Goal: Task Accomplishment & Management: Use online tool/utility

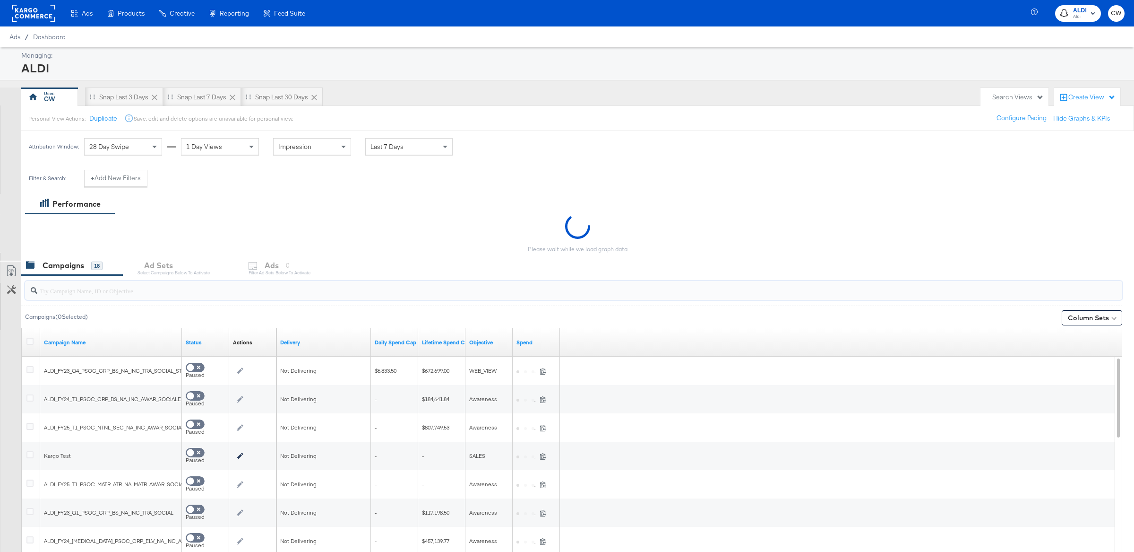
click at [131, 290] on input "search" at bounding box center [528, 286] width 983 height 18
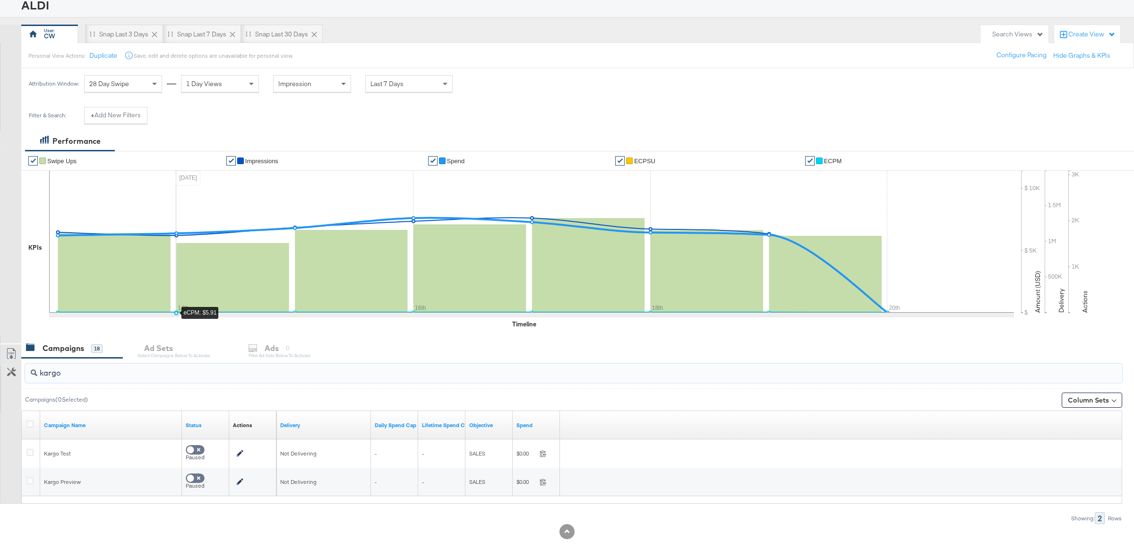
scroll to position [76, 0]
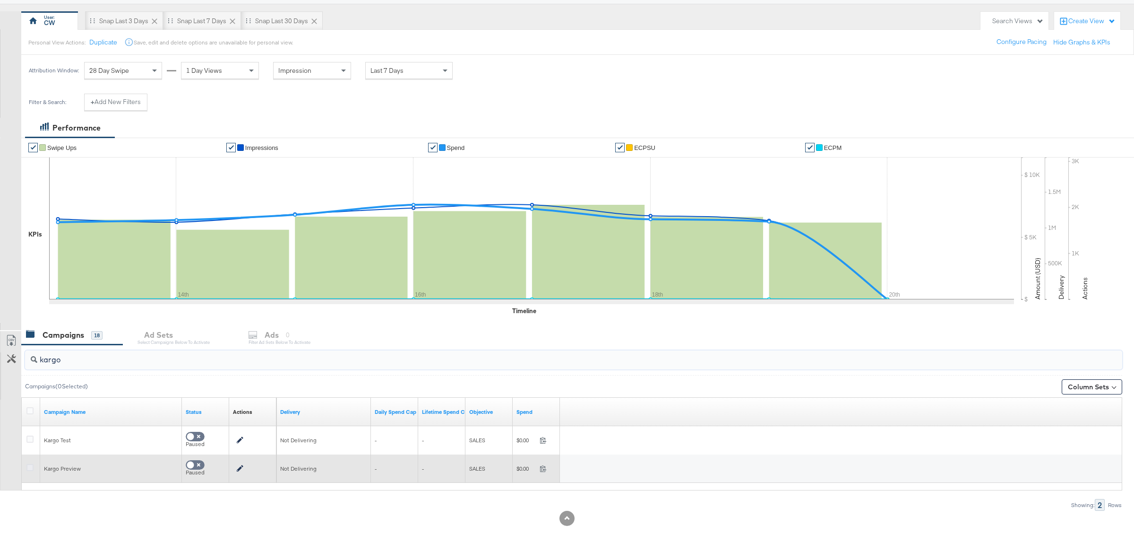
type input "kargo"
click at [29, 467] on icon at bounding box center [29, 467] width 7 height 7
click at [0, 0] on input "checkbox" at bounding box center [0, 0] width 0 height 0
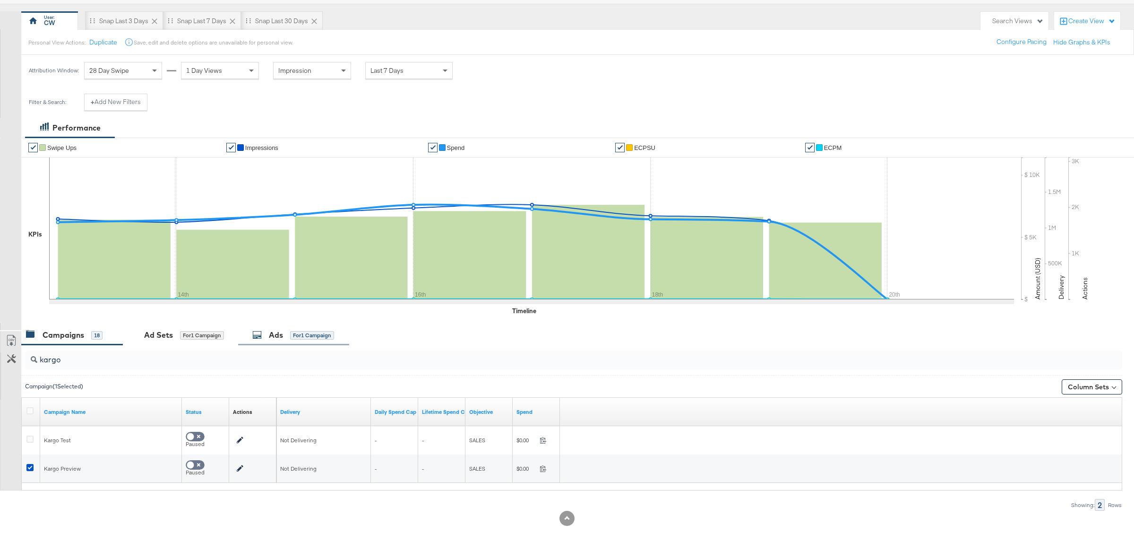
click at [286, 337] on div "Ads for 1 Campaign" at bounding box center [293, 334] width 82 height 11
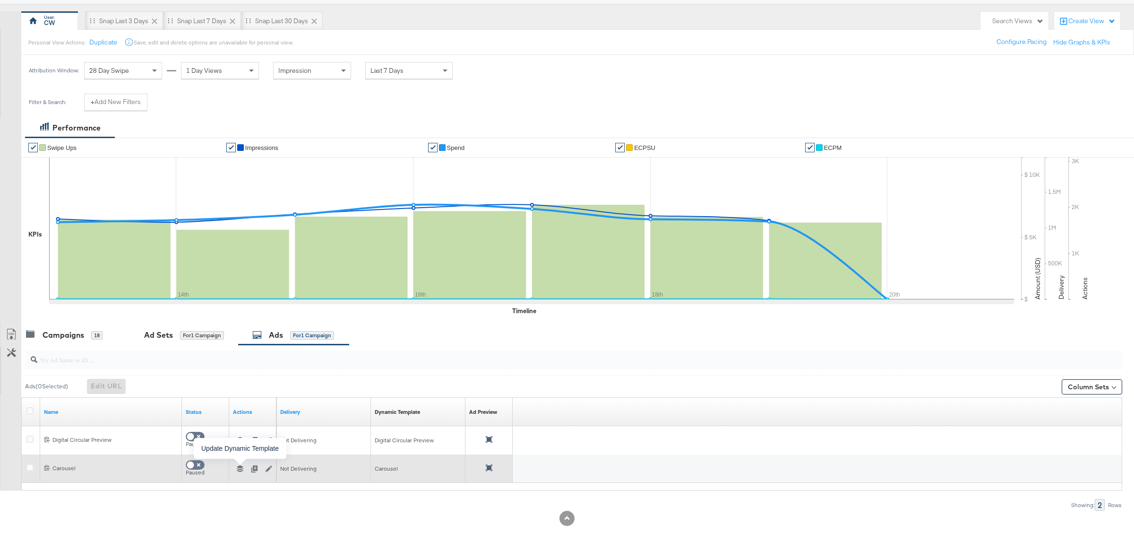
click at [242, 468] on icon "button" at bounding box center [240, 468] width 7 height 7
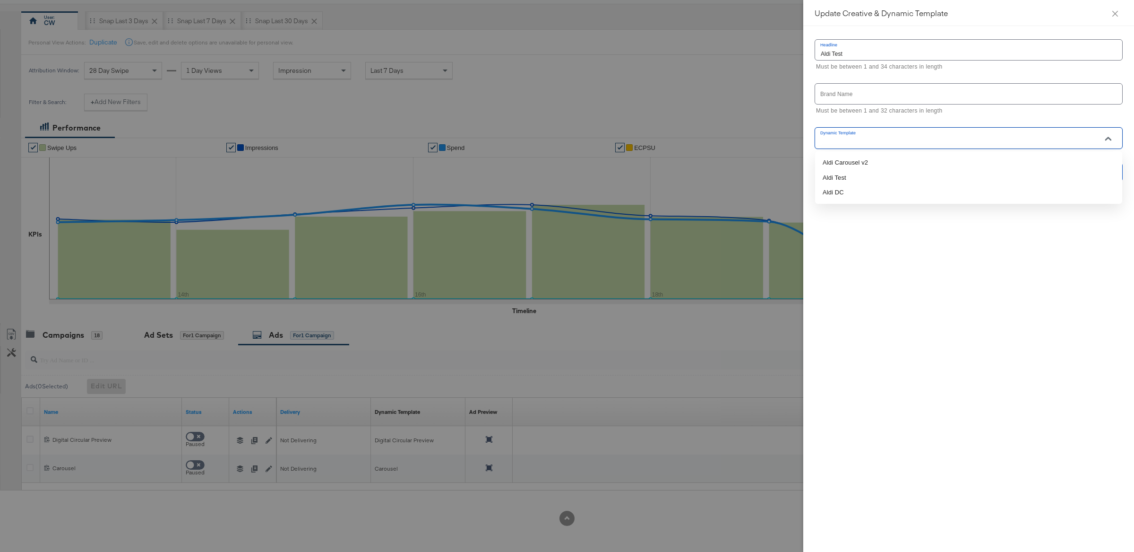
click at [940, 141] on input "Dynamic Template" at bounding box center [961, 142] width 285 height 11
click at [889, 163] on li "Aldi Carousel v2" at bounding box center [968, 162] width 307 height 15
type input "Aldi Carousel v2"
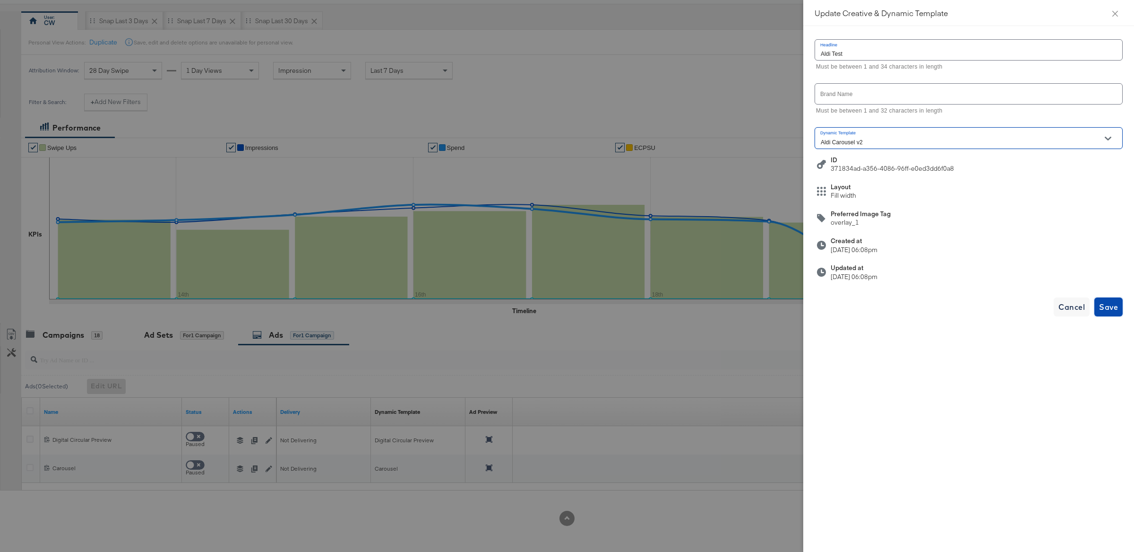
click at [1113, 306] on span "Save" at bounding box center [1108, 306] width 19 height 13
click at [1118, 13] on icon "close" at bounding box center [1116, 14] width 8 height 8
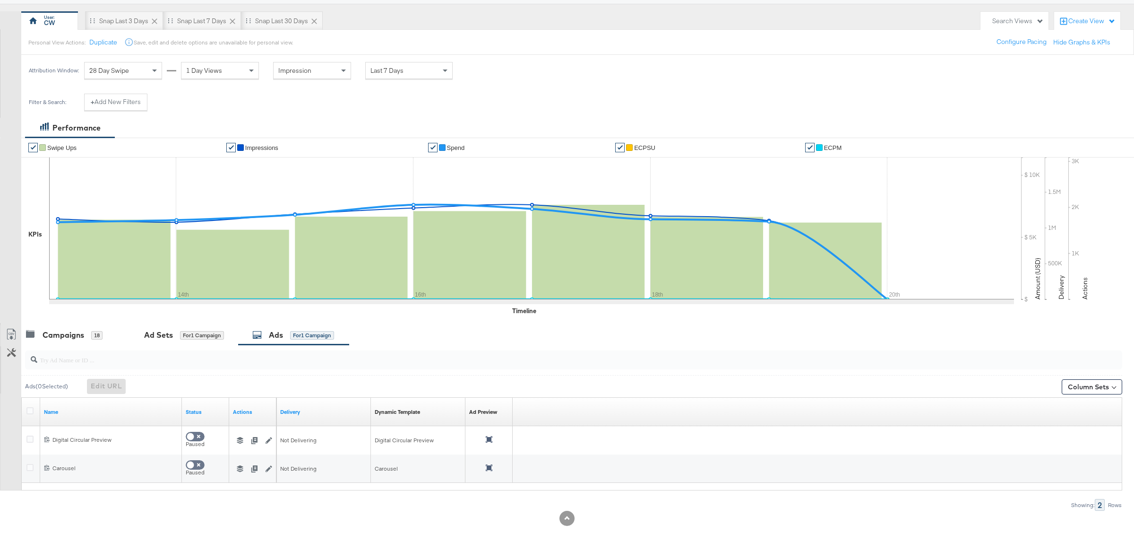
scroll to position [0, 0]
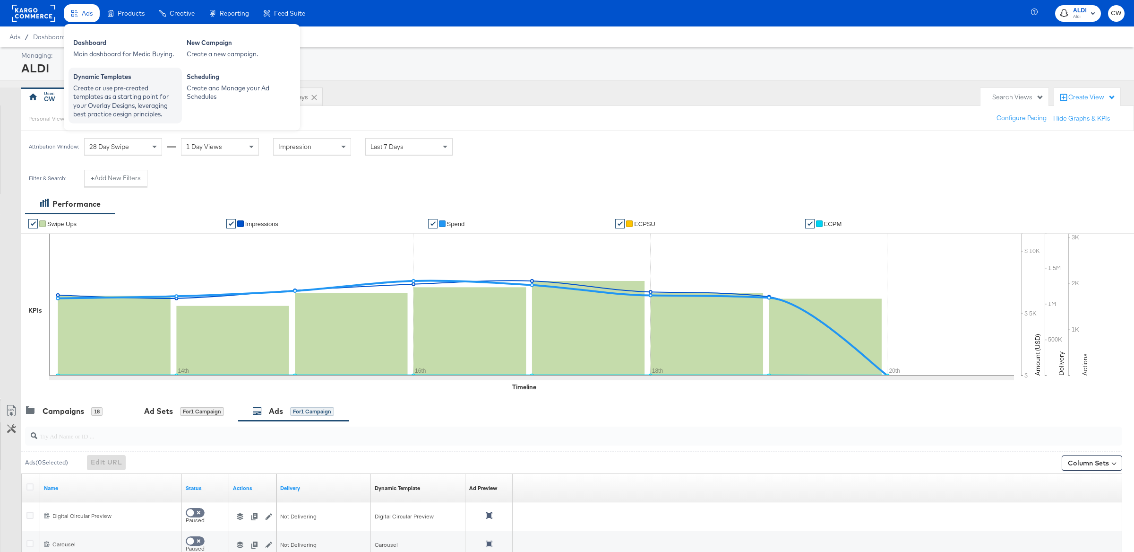
click at [151, 100] on div "Create or use pre-created templates as a starting point for your Overlay Design…" at bounding box center [125, 101] width 104 height 35
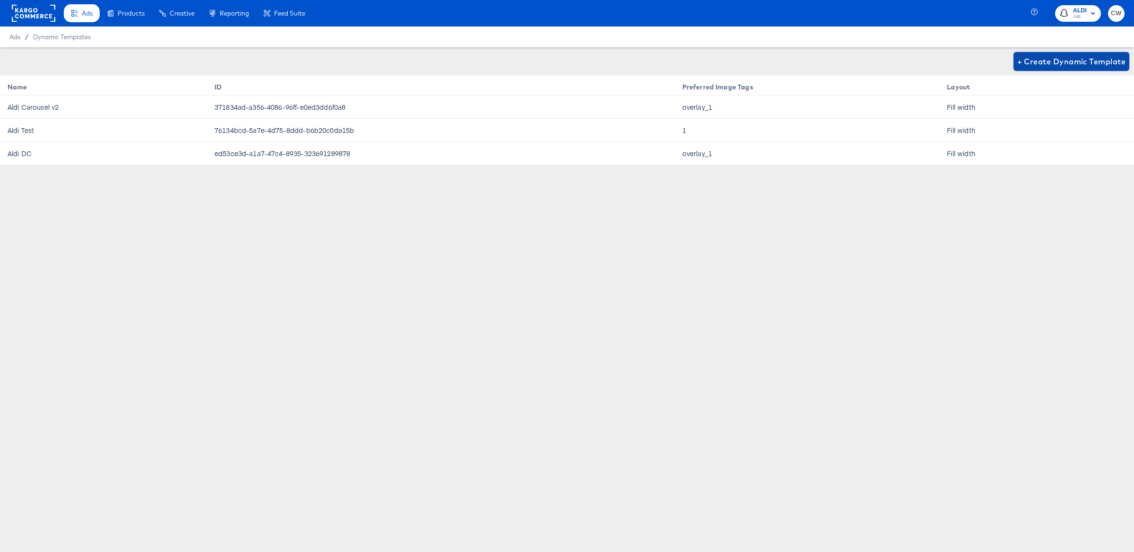
click at [1037, 64] on span "+ Create Dynamic Template" at bounding box center [1072, 61] width 108 height 13
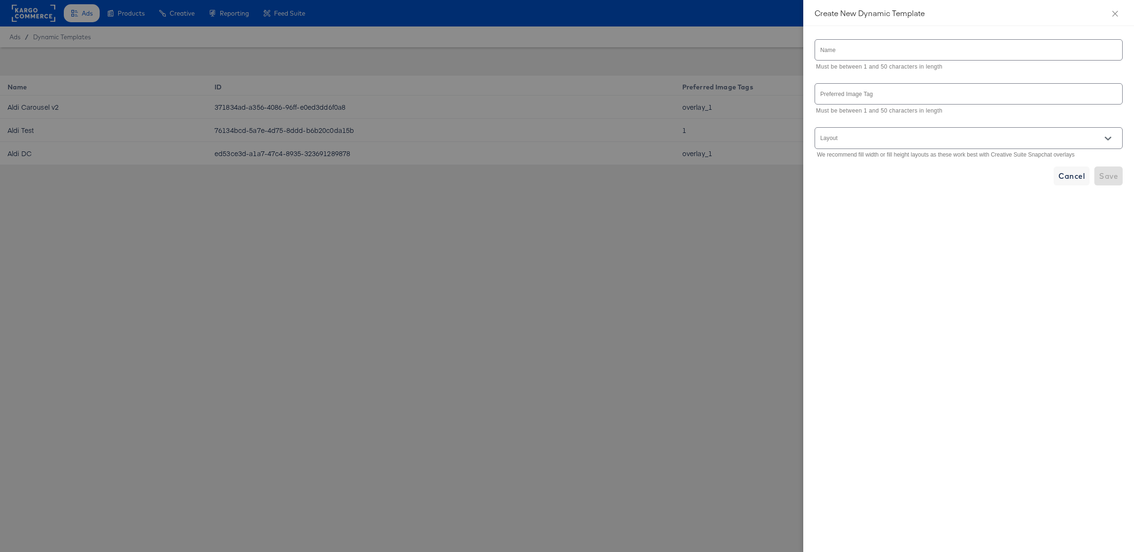
click at [887, 52] on input "text" at bounding box center [968, 50] width 307 height 20
type input "Carousel v3"
click at [904, 99] on input "text" at bounding box center [968, 94] width 307 height 20
type input "overlay_1a"
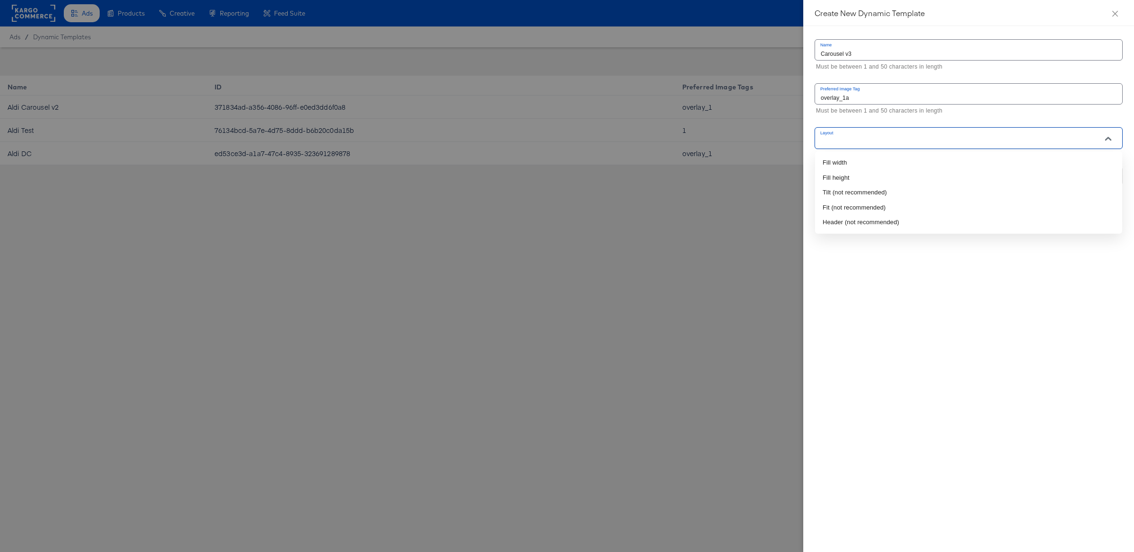
click at [908, 141] on input "Layout" at bounding box center [955, 142] width 273 height 11
click at [893, 159] on li "Fill width" at bounding box center [968, 162] width 307 height 15
type input "Fill width"
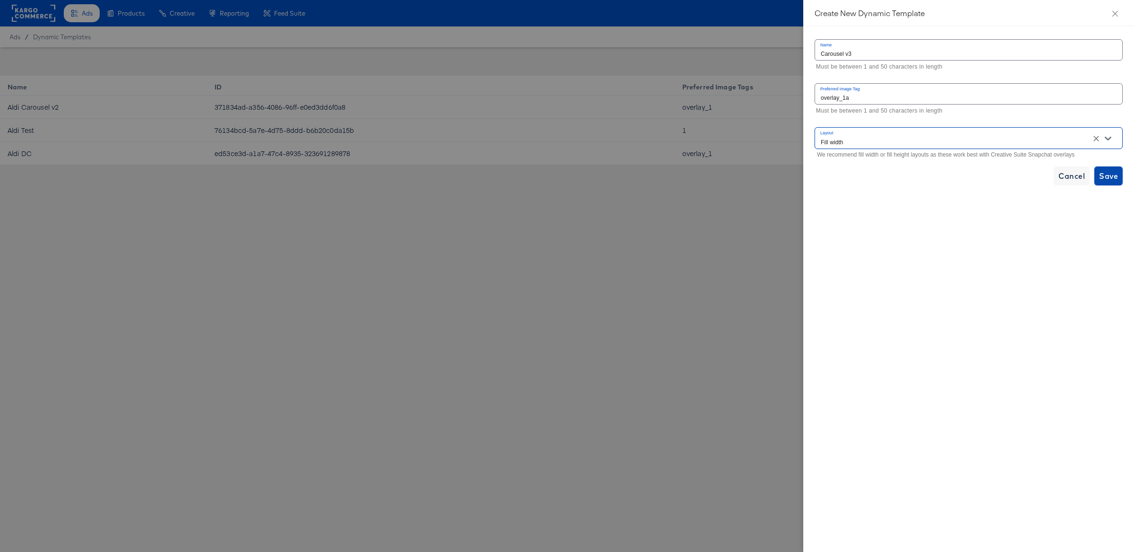
click at [1116, 185] on button "Save" at bounding box center [1109, 175] width 28 height 19
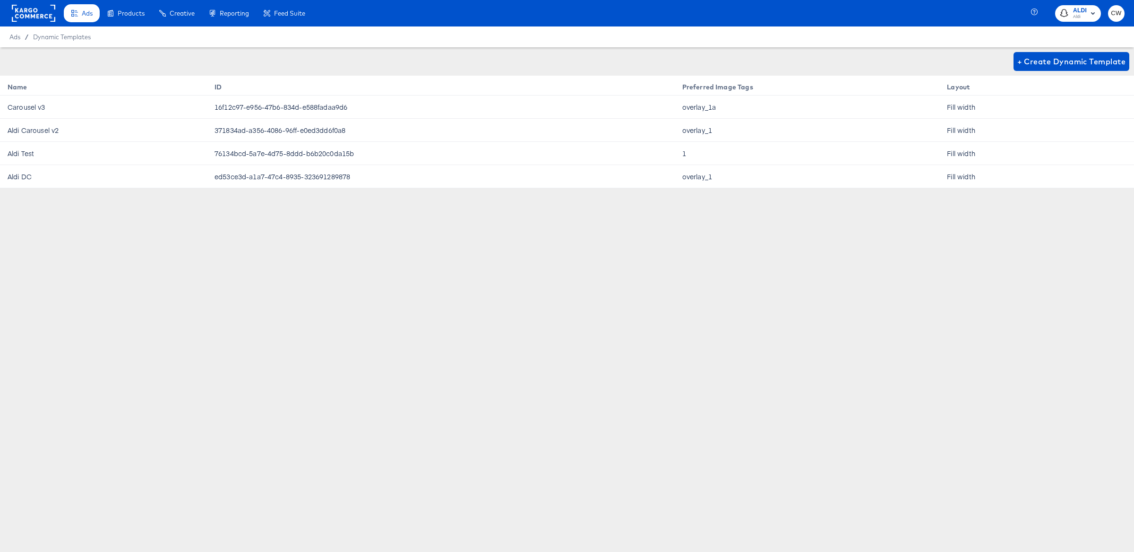
click at [0, 0] on div "Product Catalogs" at bounding box center [0, 0] width 0 height 0
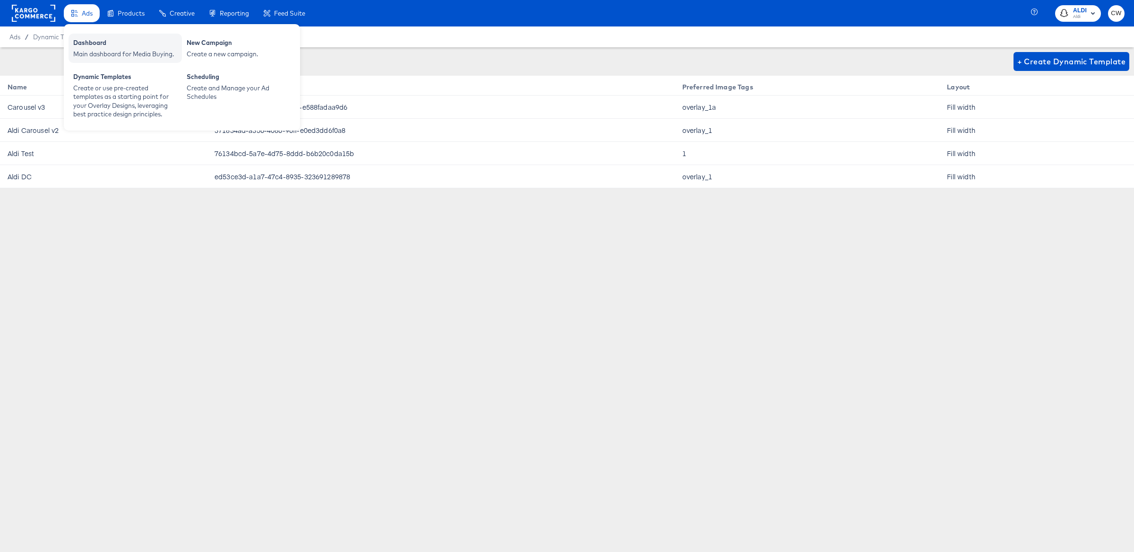
click at [112, 47] on div "Dashboard" at bounding box center [125, 43] width 104 height 11
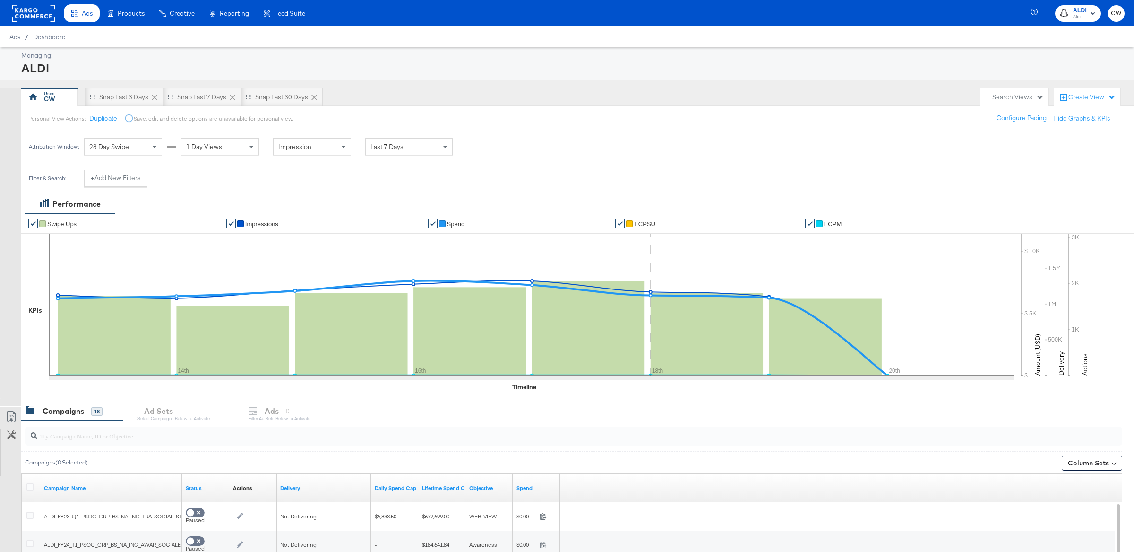
click at [95, 440] on input "search" at bounding box center [528, 432] width 983 height 18
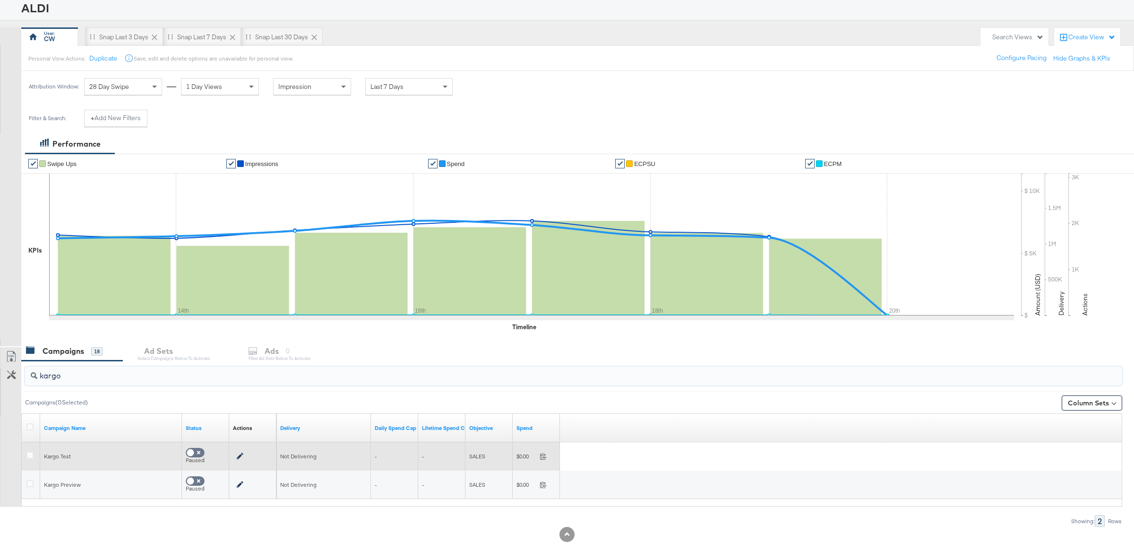
scroll to position [76, 0]
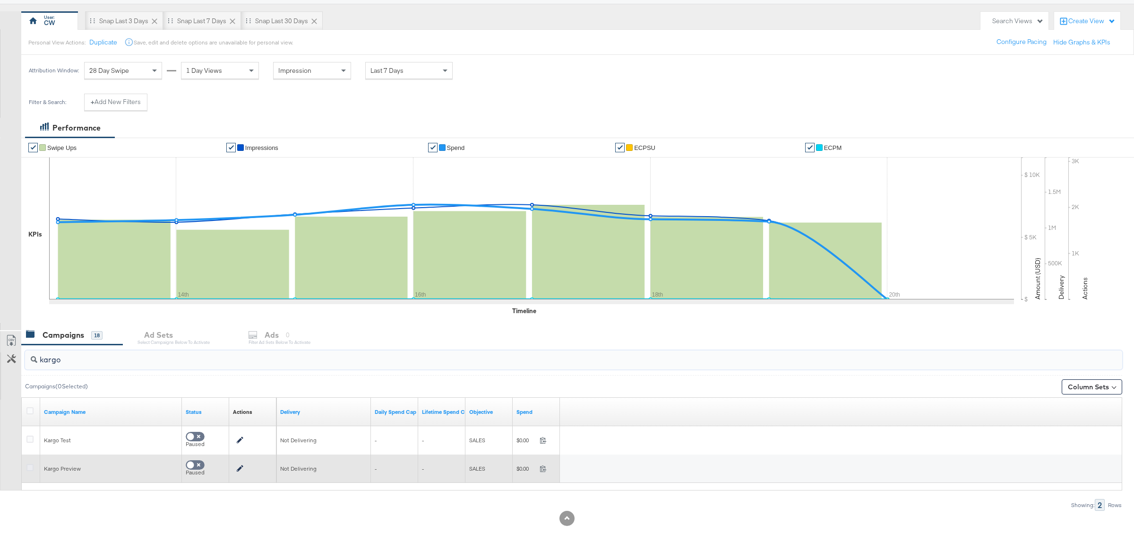
type input "kargo"
click at [28, 467] on icon at bounding box center [29, 467] width 7 height 7
click at [0, 0] on input "checkbox" at bounding box center [0, 0] width 0 height 0
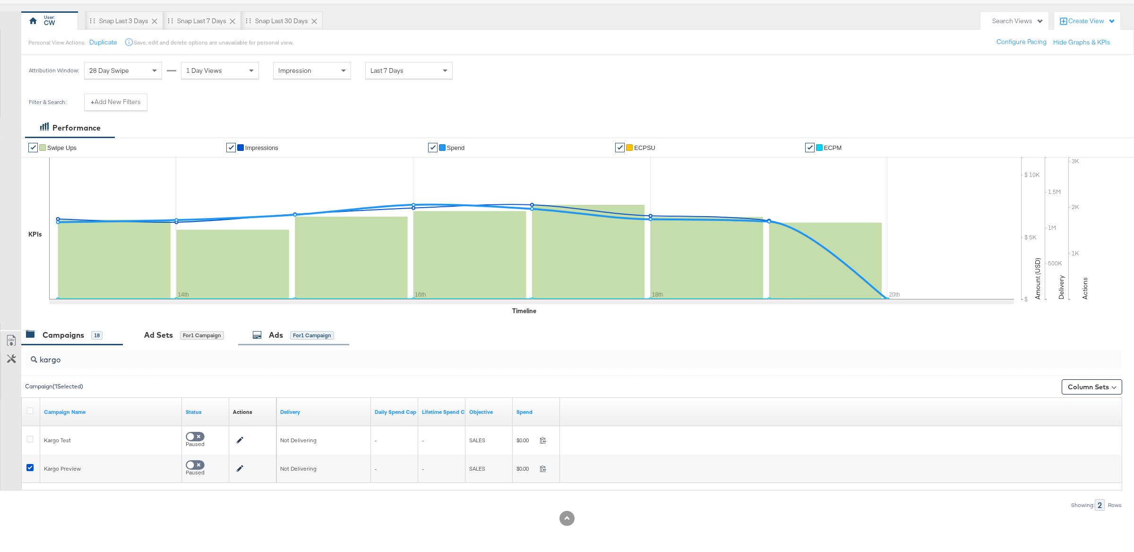
click at [294, 336] on div "for 1 Campaign" at bounding box center [312, 335] width 44 height 9
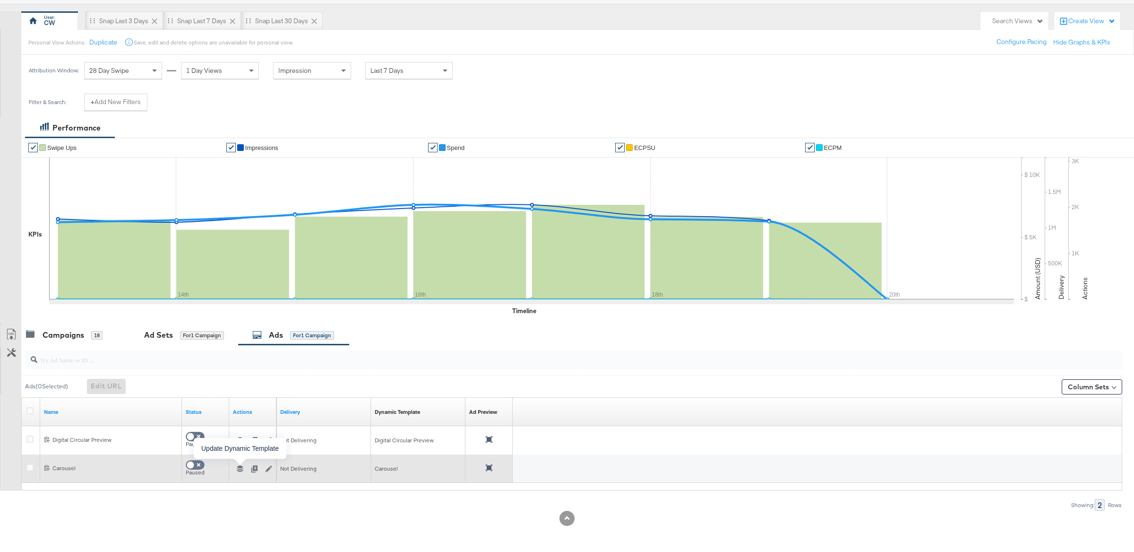
click at [240, 471] on icon "button" at bounding box center [240, 468] width 7 height 7
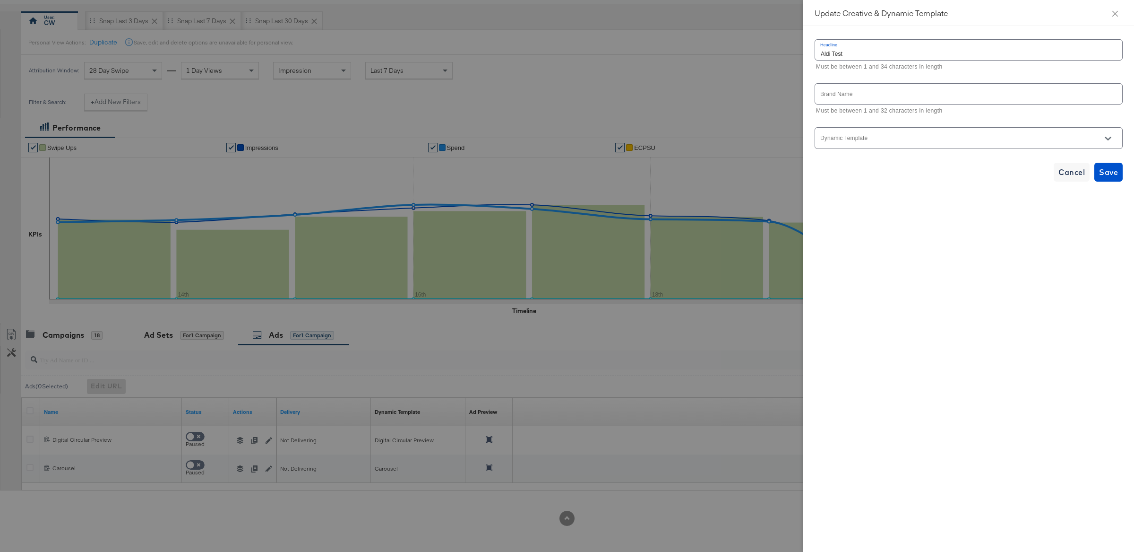
click at [890, 134] on div at bounding box center [969, 137] width 308 height 21
click at [895, 136] on div at bounding box center [969, 137] width 308 height 21
click at [1105, 137] on icon "Open" at bounding box center [1108, 138] width 7 height 7
click at [1014, 165] on li "Carousel v3" at bounding box center [968, 162] width 307 height 15
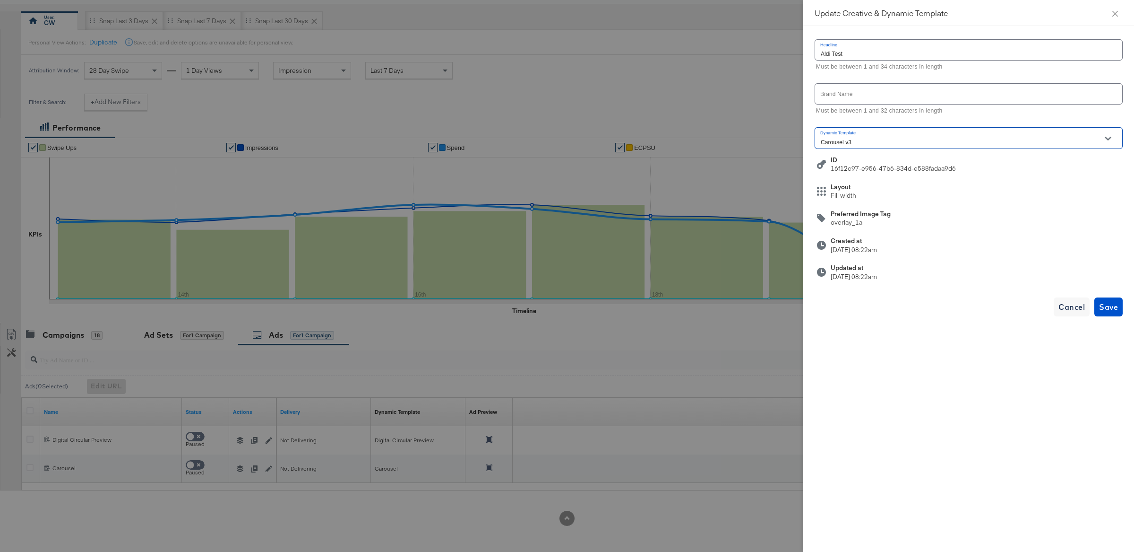
type input "Carousel v3"
click at [1108, 305] on span "Save" at bounding box center [1108, 306] width 19 height 13
click at [1117, 14] on icon "close" at bounding box center [1116, 13] width 6 height 6
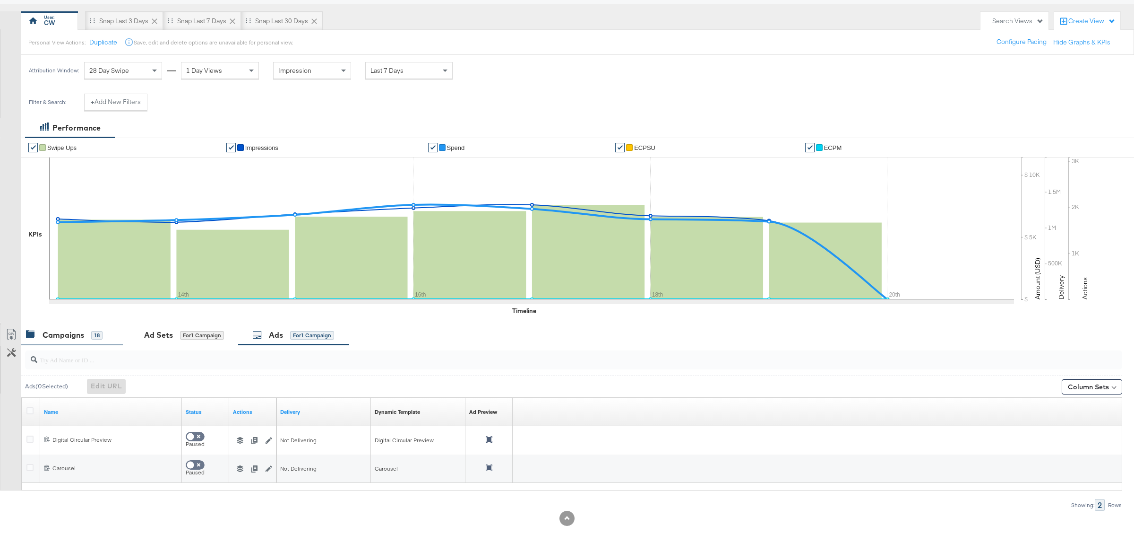
click at [96, 340] on div "Campaigns 18" at bounding box center [64, 334] width 77 height 11
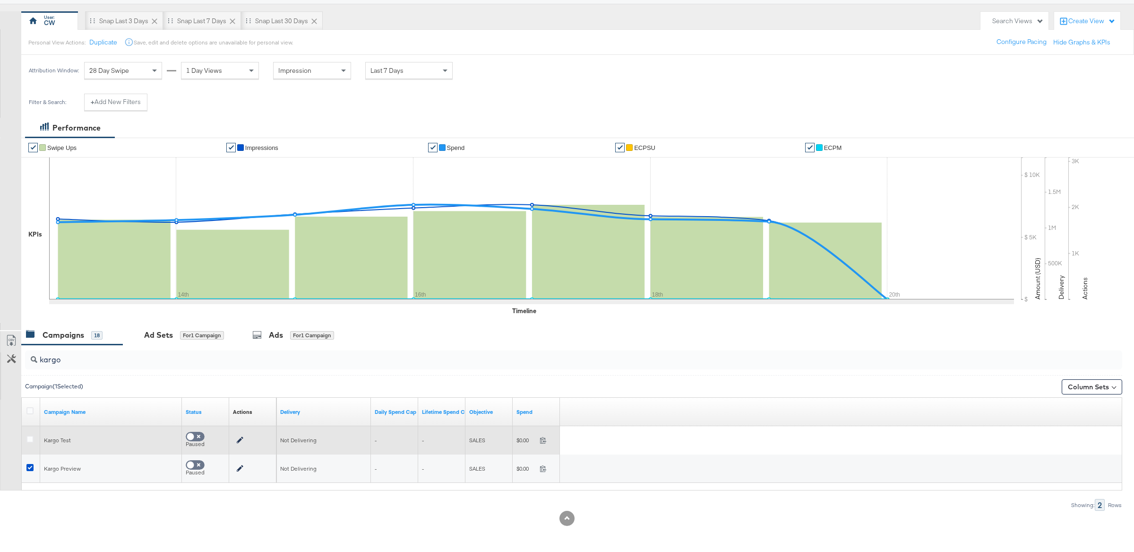
click at [32, 438] on icon at bounding box center [29, 438] width 7 height 7
click at [0, 0] on input "checkbox" at bounding box center [0, 0] width 0 height 0
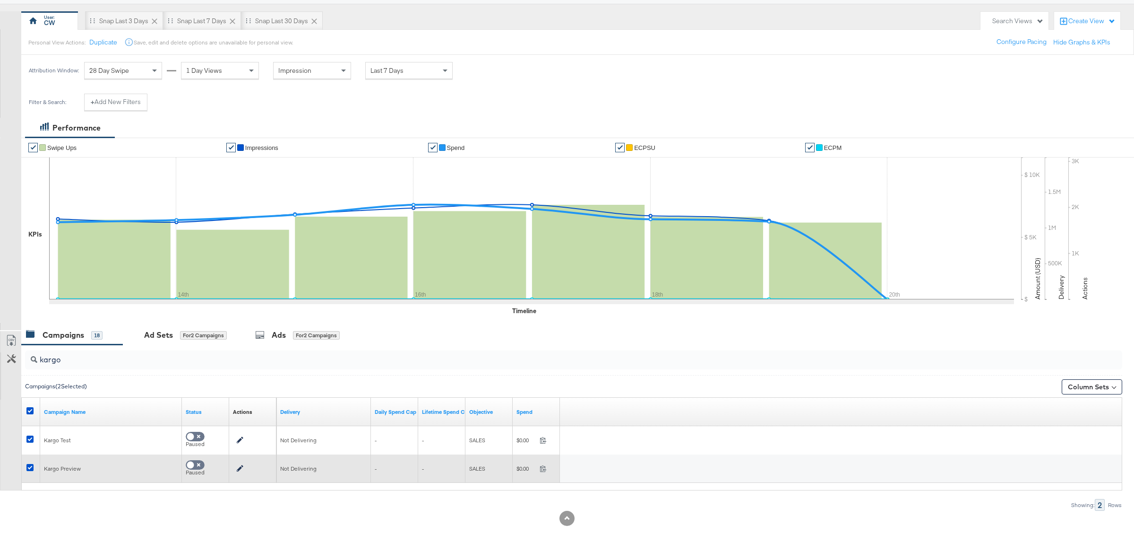
click at [29, 462] on div at bounding box center [31, 468] width 17 height 17
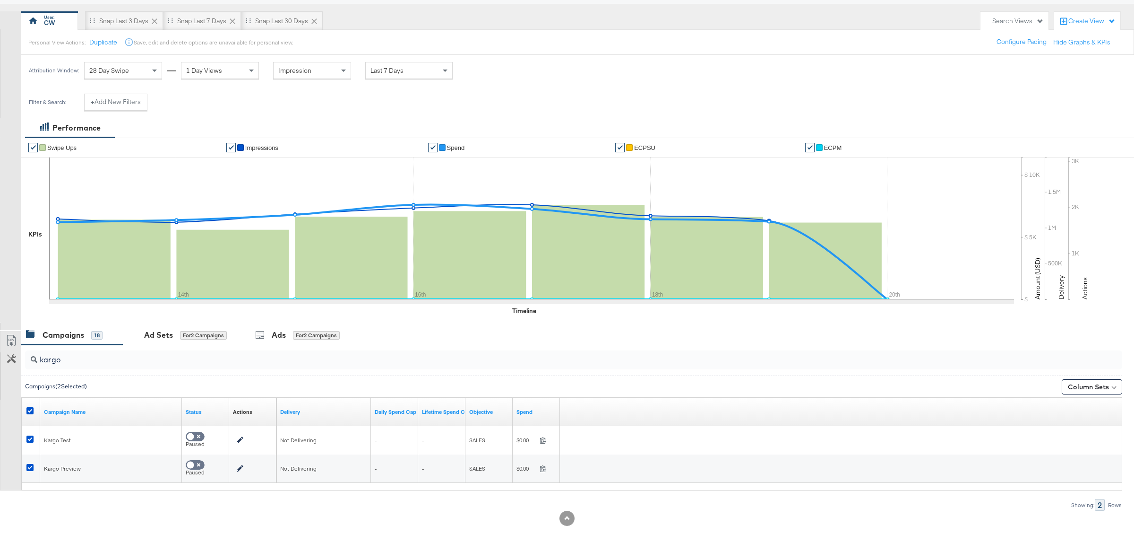
drag, startPoint x: 31, startPoint y: 465, endPoint x: 175, endPoint y: 424, distance: 150.5
click at [34, 466] on div at bounding box center [31, 468] width 10 height 9
drag, startPoint x: 29, startPoint y: 468, endPoint x: 250, endPoint y: 397, distance: 231.8
click at [35, 467] on div at bounding box center [31, 468] width 10 height 9
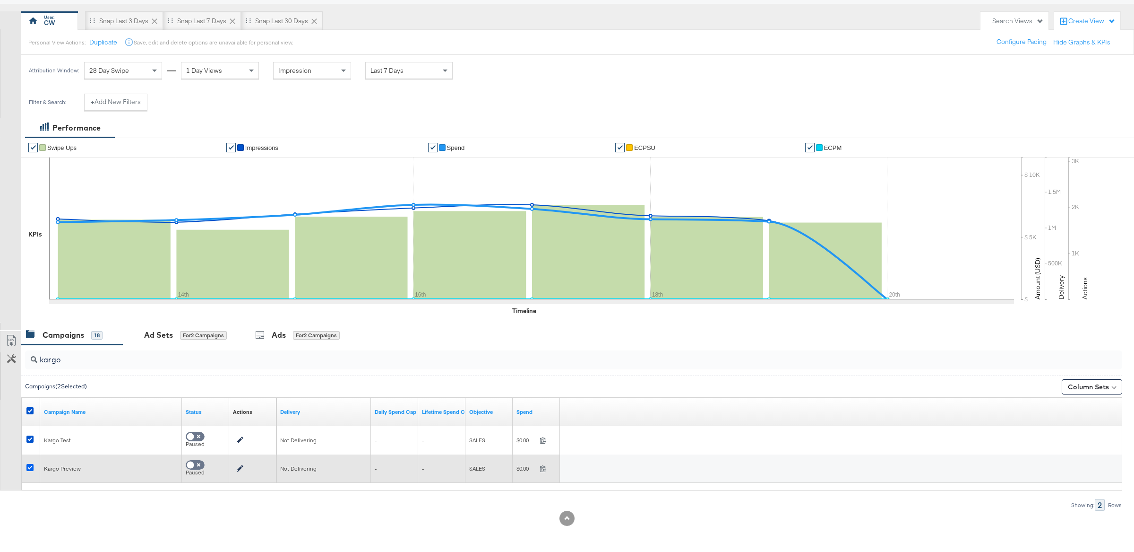
click at [30, 468] on icon at bounding box center [29, 467] width 7 height 7
click at [0, 0] on input "checkbox" at bounding box center [0, 0] width 0 height 0
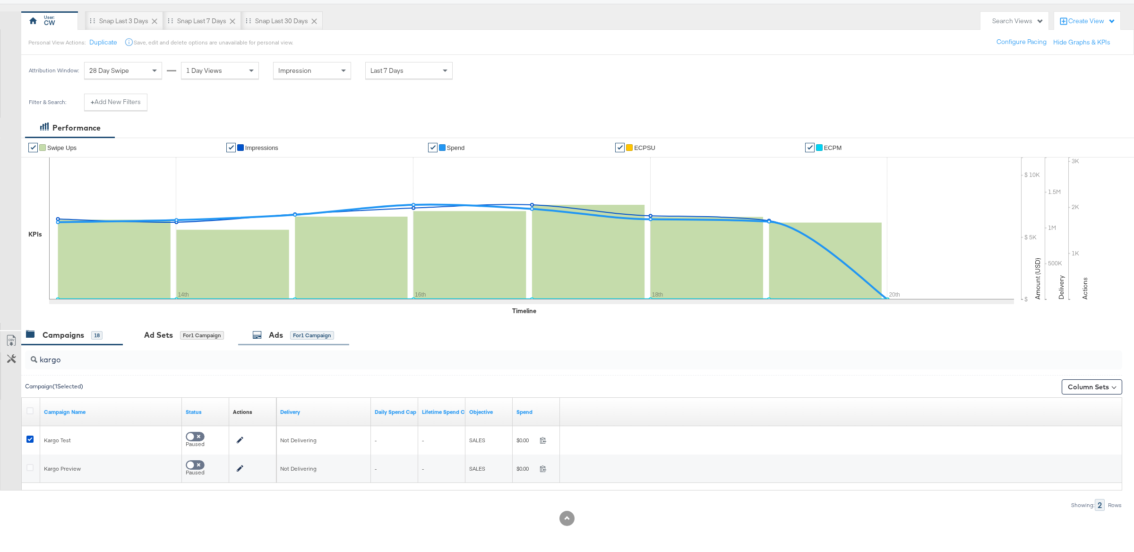
click at [313, 337] on div "for 1 Campaign" at bounding box center [312, 335] width 44 height 9
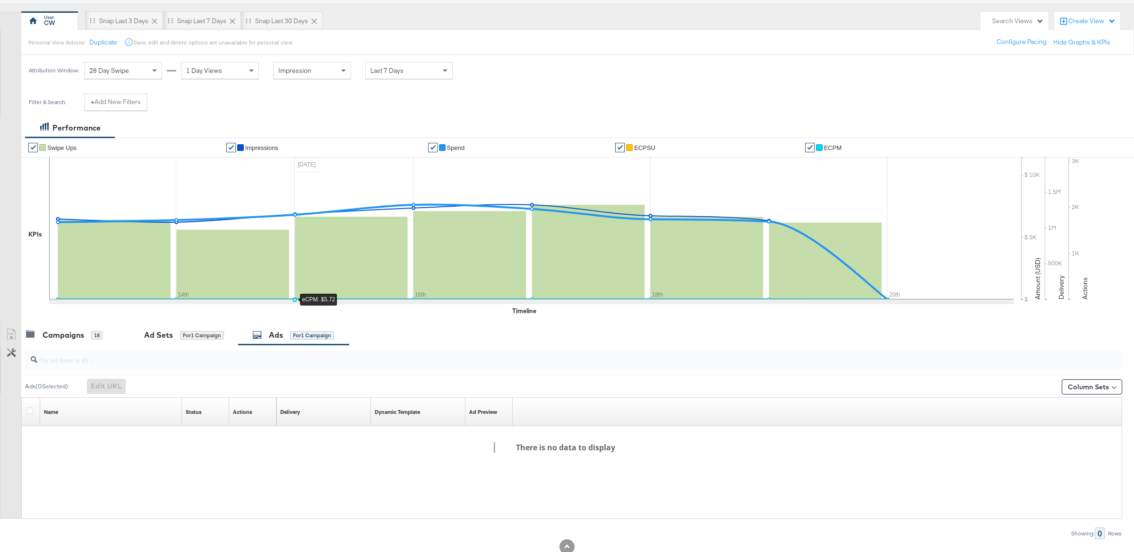
scroll to position [105, 0]
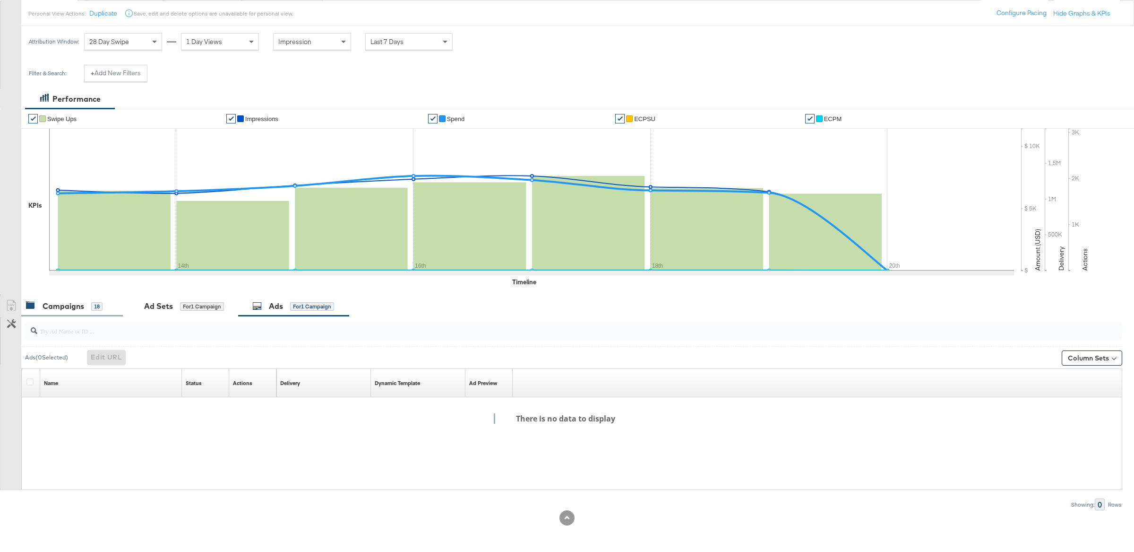
click at [103, 301] on div "Campaigns 18" at bounding box center [64, 306] width 77 height 11
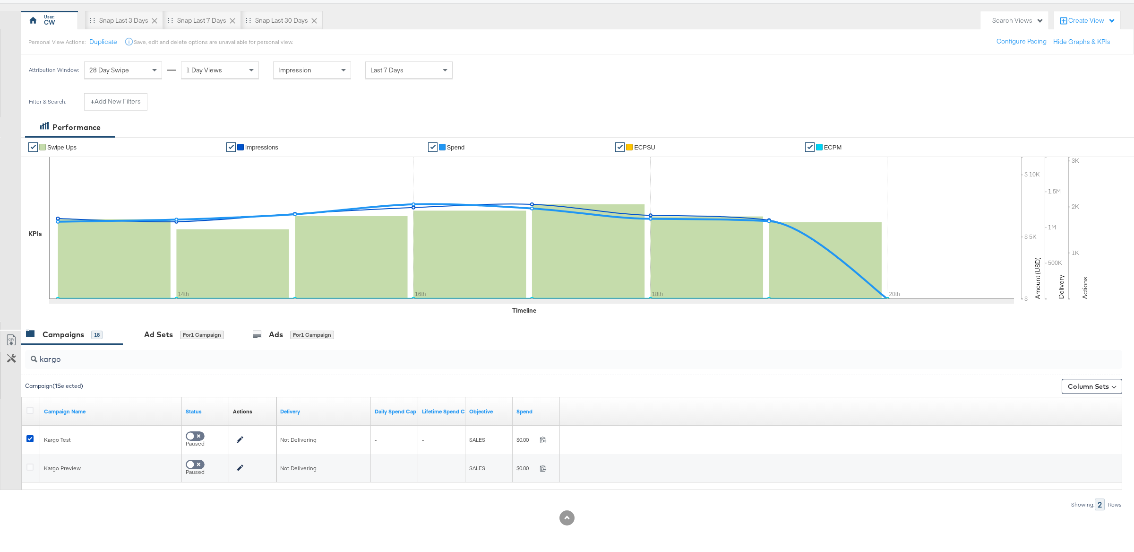
scroll to position [77, 0]
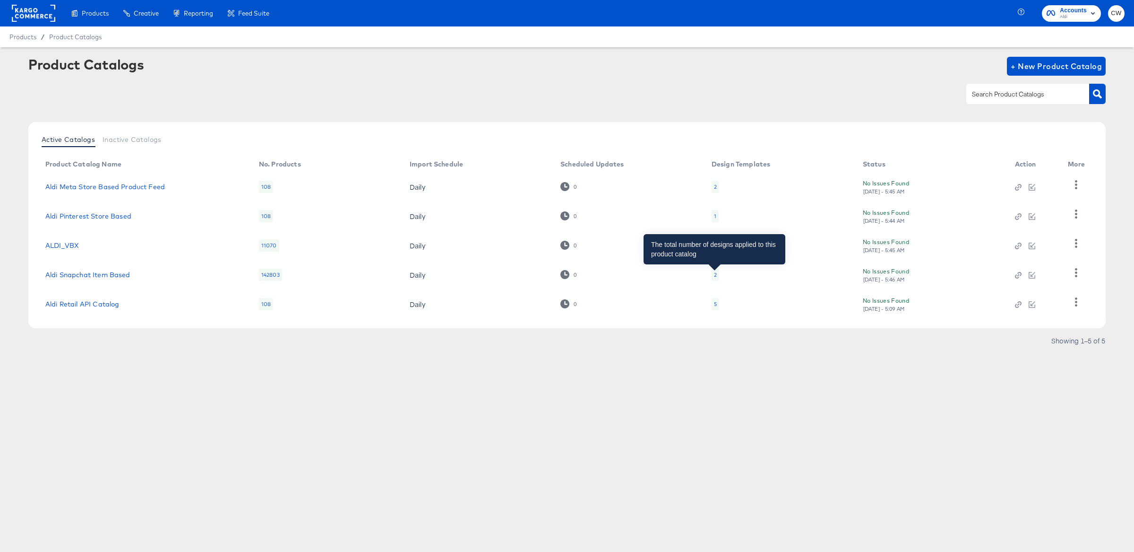
click at [714, 273] on div "2" at bounding box center [715, 275] width 3 height 8
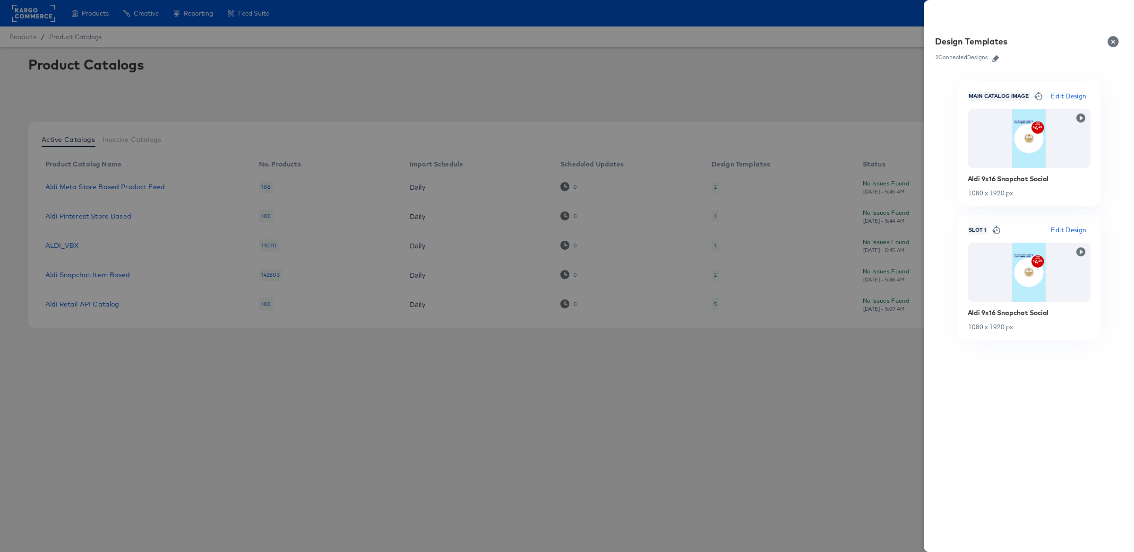
drag, startPoint x: 135, startPoint y: 288, endPoint x: 139, endPoint y: 280, distance: 9.7
click at [135, 288] on div at bounding box center [567, 276] width 1134 height 552
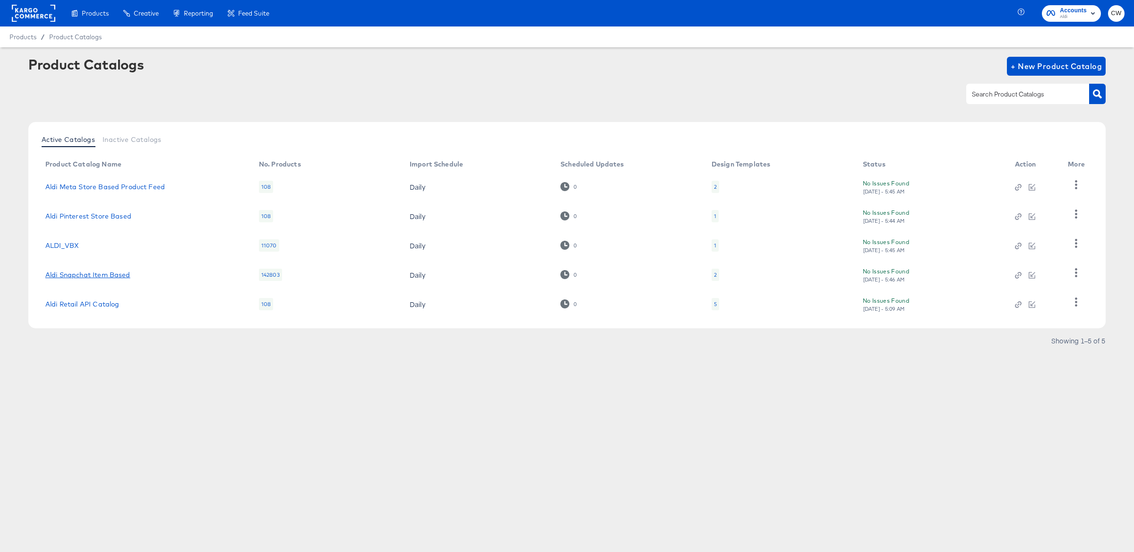
click at [130, 276] on link "Aldi Snapchat Item Based" at bounding box center [87, 275] width 85 height 8
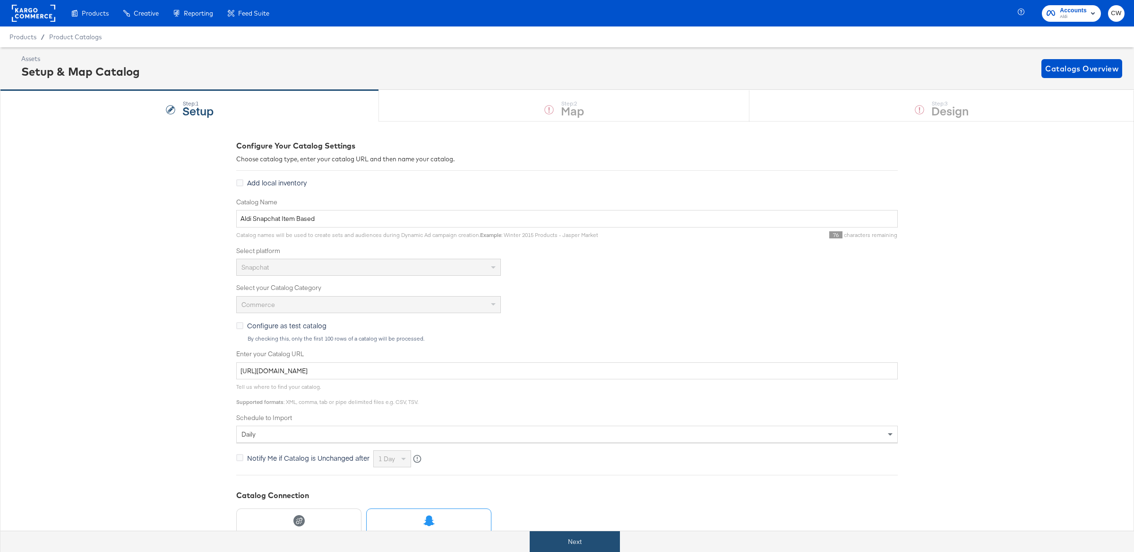
click at [596, 543] on button "Next" at bounding box center [575, 541] width 90 height 21
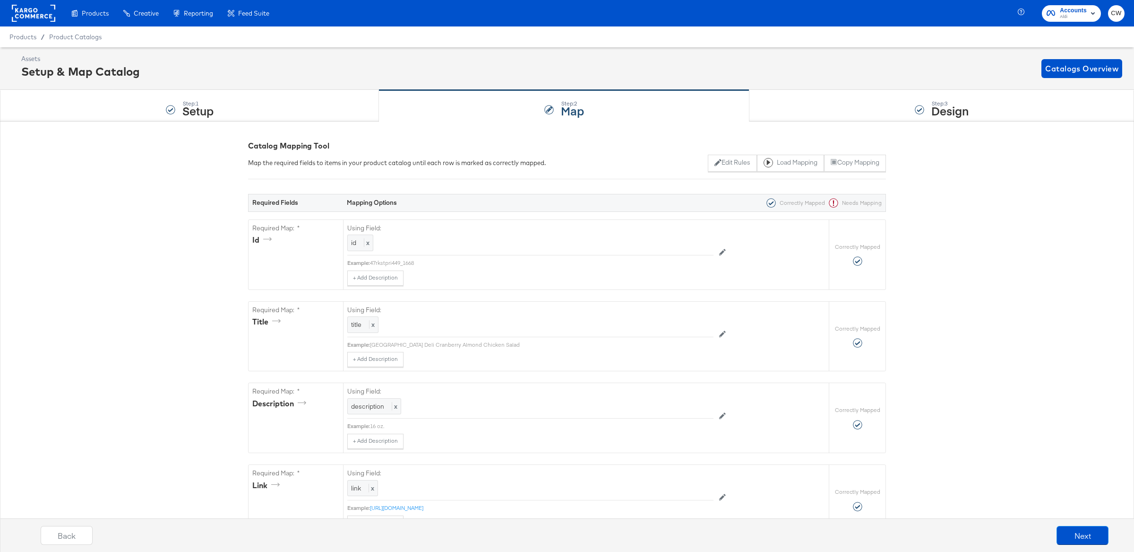
drag, startPoint x: 982, startPoint y: 531, endPoint x: 1134, endPoint y: 517, distance: 152.4
click at [983, 531] on div "Back Next" at bounding box center [575, 538] width 1144 height 35
click at [1085, 532] on button "Next" at bounding box center [1083, 535] width 52 height 19
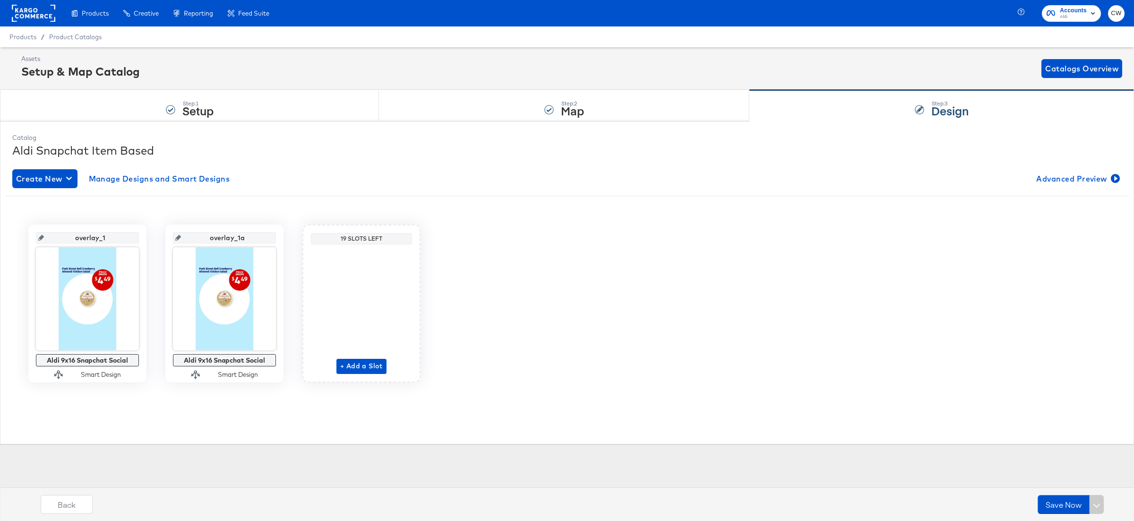
click at [48, 15] on rect at bounding box center [33, 13] width 43 height 17
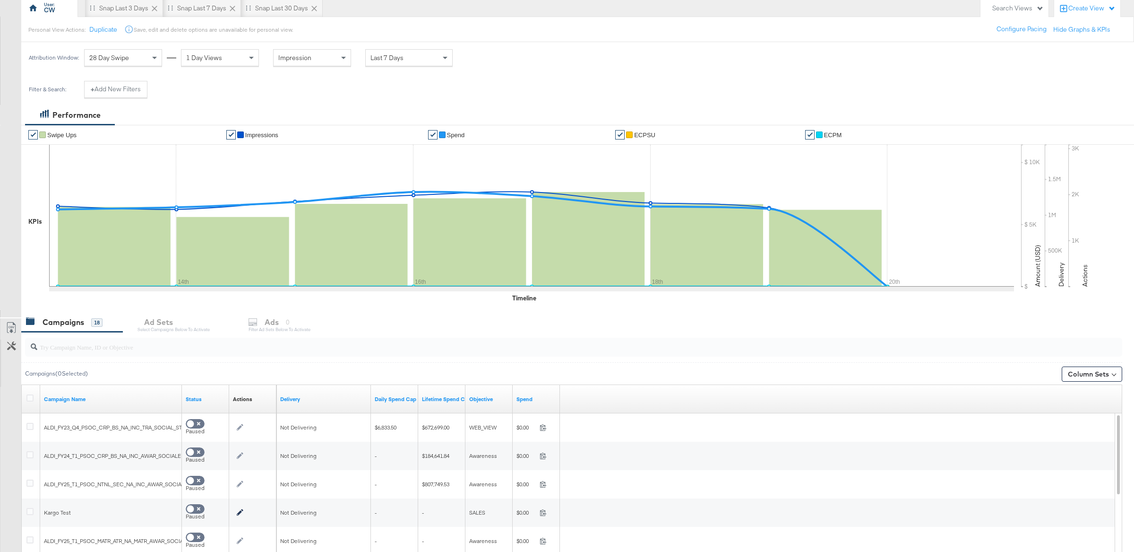
scroll to position [126, 0]
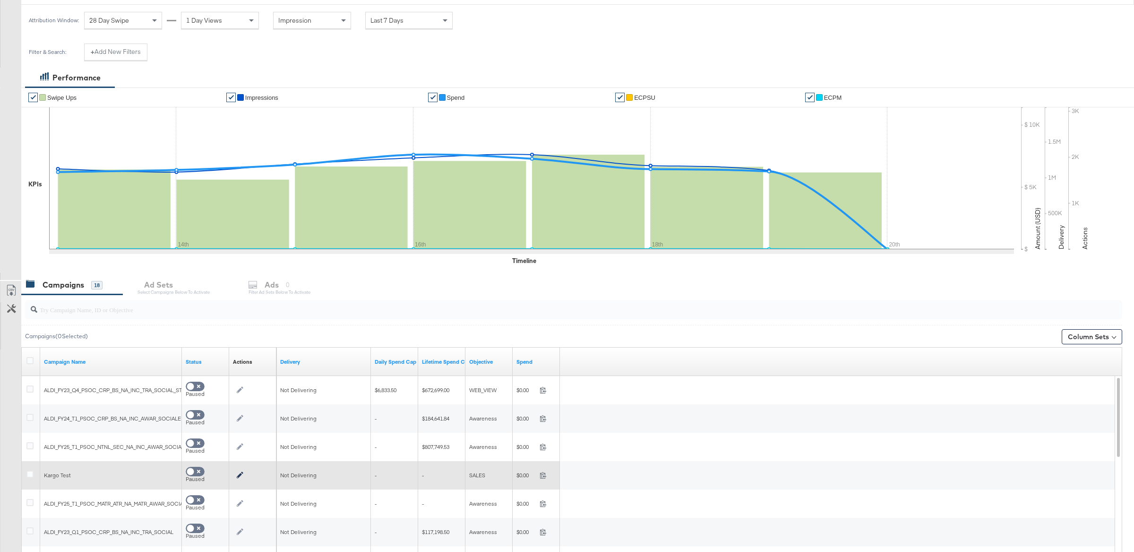
click at [32, 478] on div at bounding box center [31, 474] width 10 height 9
click at [31, 475] on icon at bounding box center [29, 473] width 7 height 7
click at [0, 0] on input "checkbox" at bounding box center [0, 0] width 0 height 0
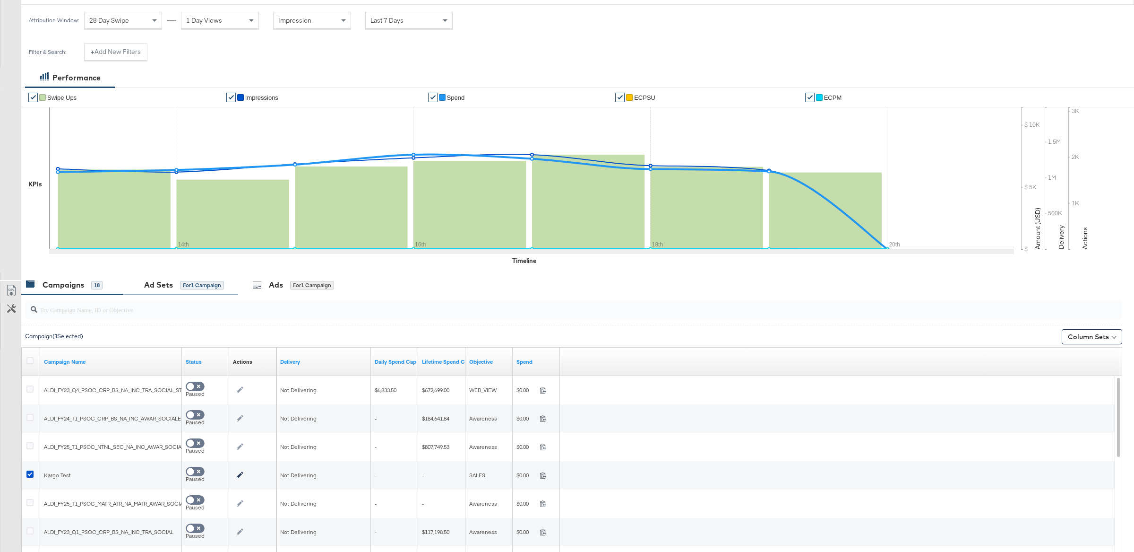
drag, startPoint x: 190, startPoint y: 284, endPoint x: 195, endPoint y: 287, distance: 5.9
click at [190, 285] on div "for 1 Campaign" at bounding box center [202, 285] width 44 height 9
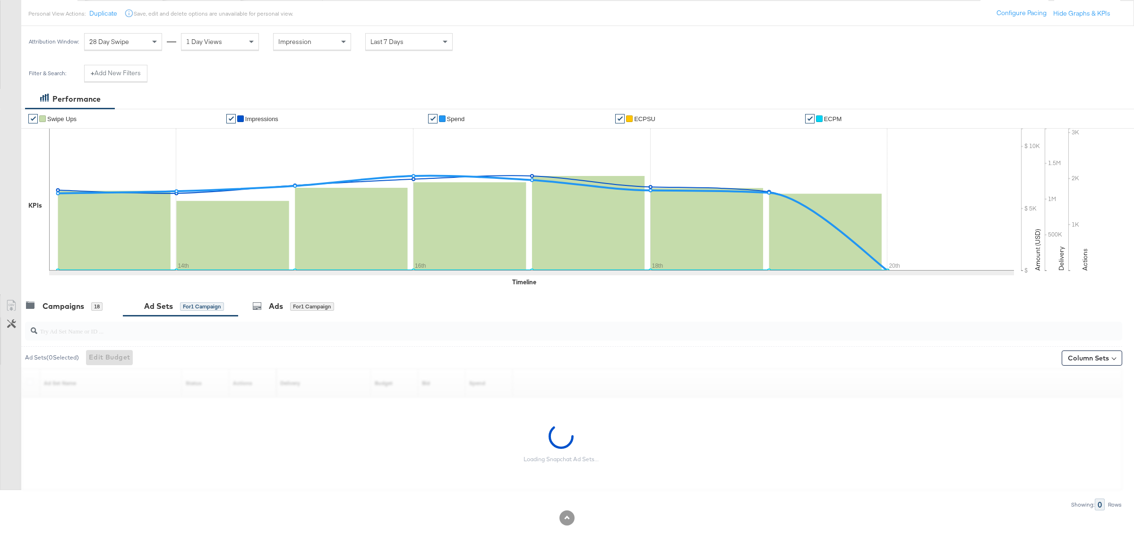
scroll to position [49, 0]
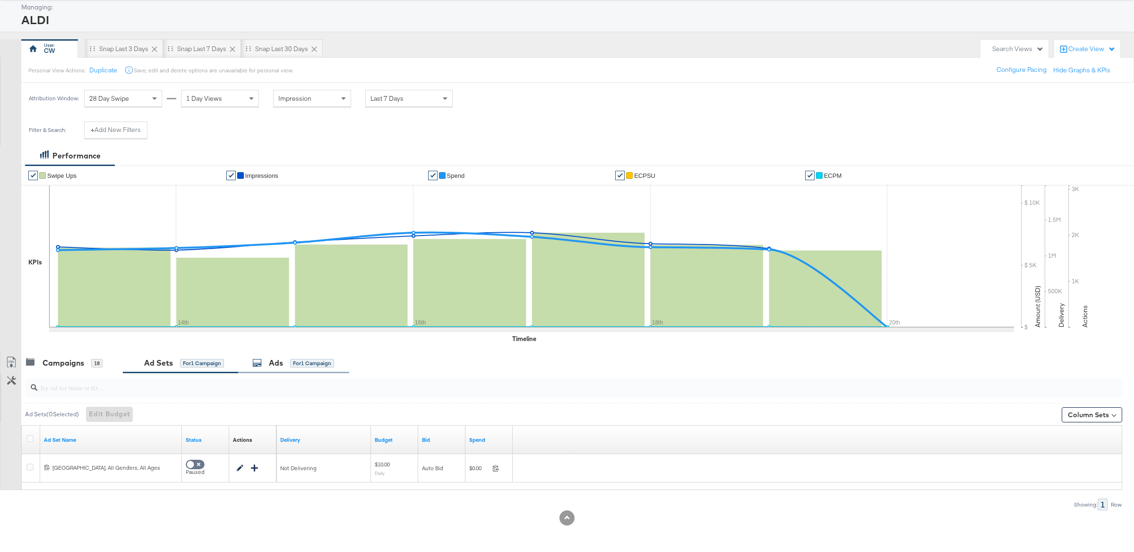
click at [319, 368] on div "Ads for 1 Campaign" at bounding box center [293, 363] width 111 height 20
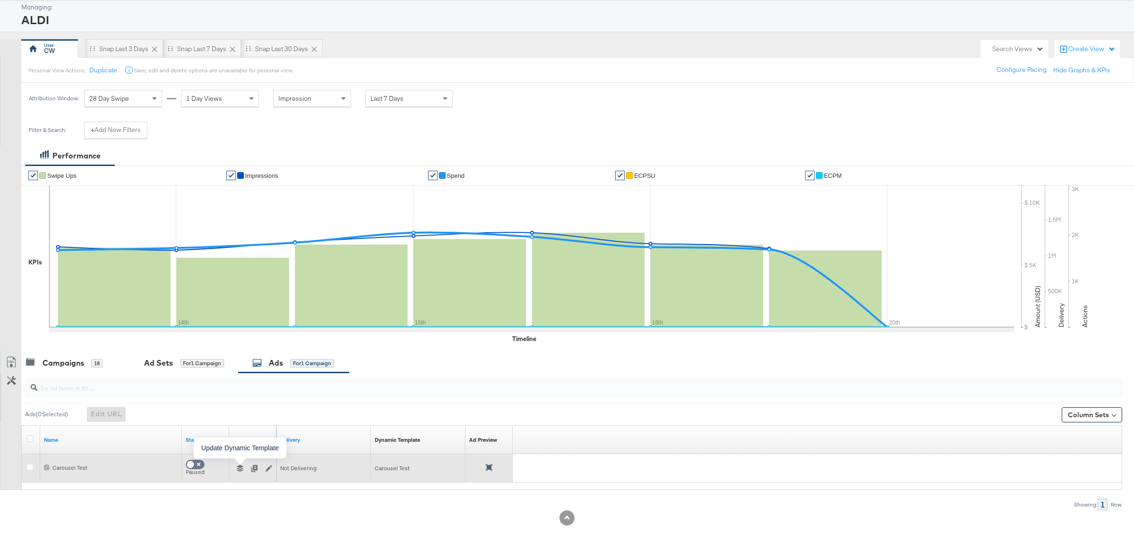
click at [238, 468] on icon "button" at bounding box center [240, 468] width 7 height 7
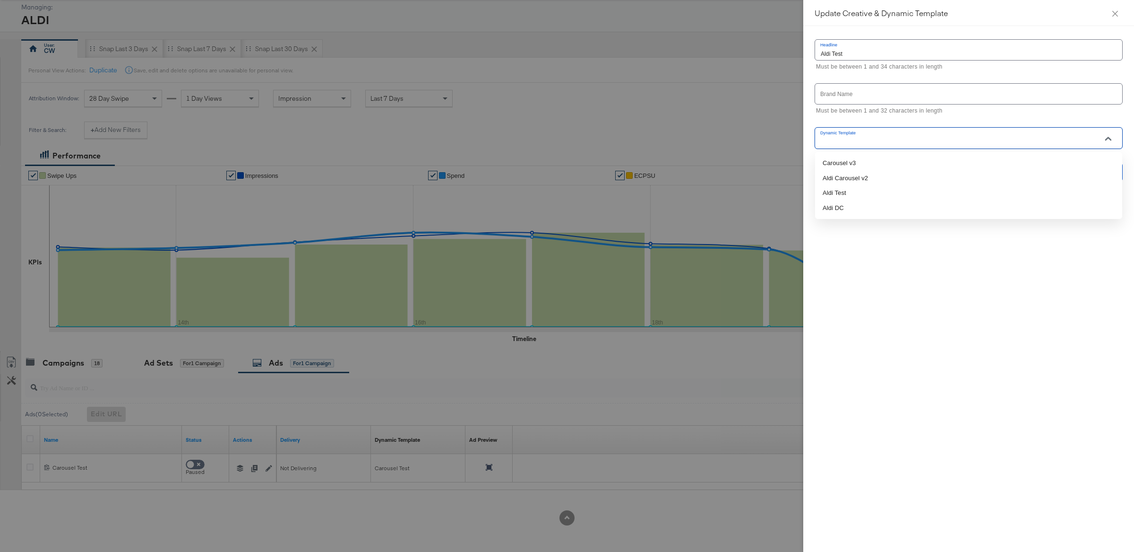
click at [949, 138] on input "Dynamic Template" at bounding box center [961, 142] width 285 height 11
click at [891, 163] on li "Carousel v3" at bounding box center [968, 163] width 307 height 15
type input "Carousel v3"
click at [1119, 307] on button "Save" at bounding box center [1109, 306] width 28 height 19
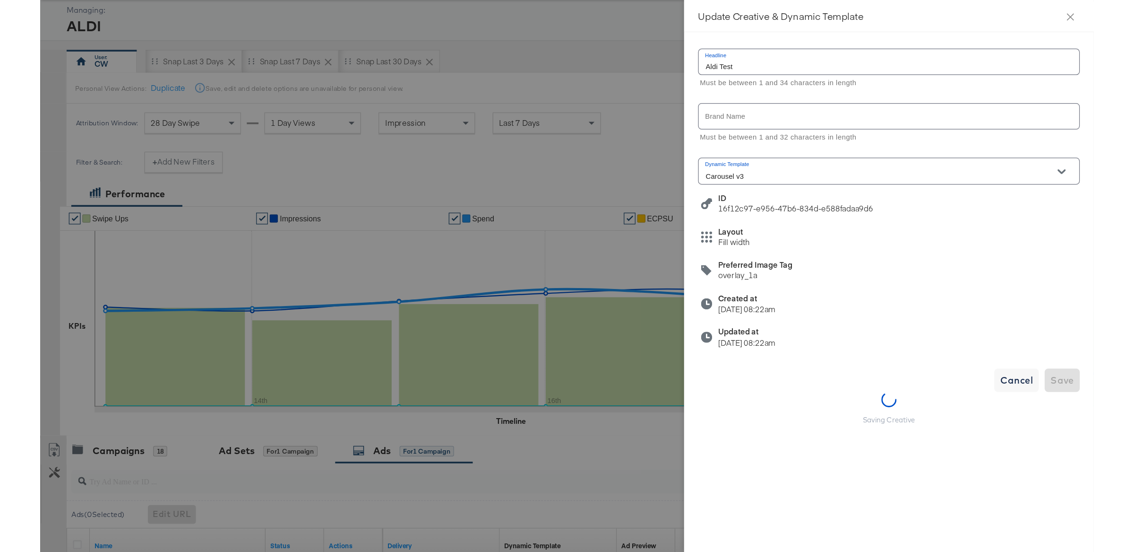
scroll to position [46, 0]
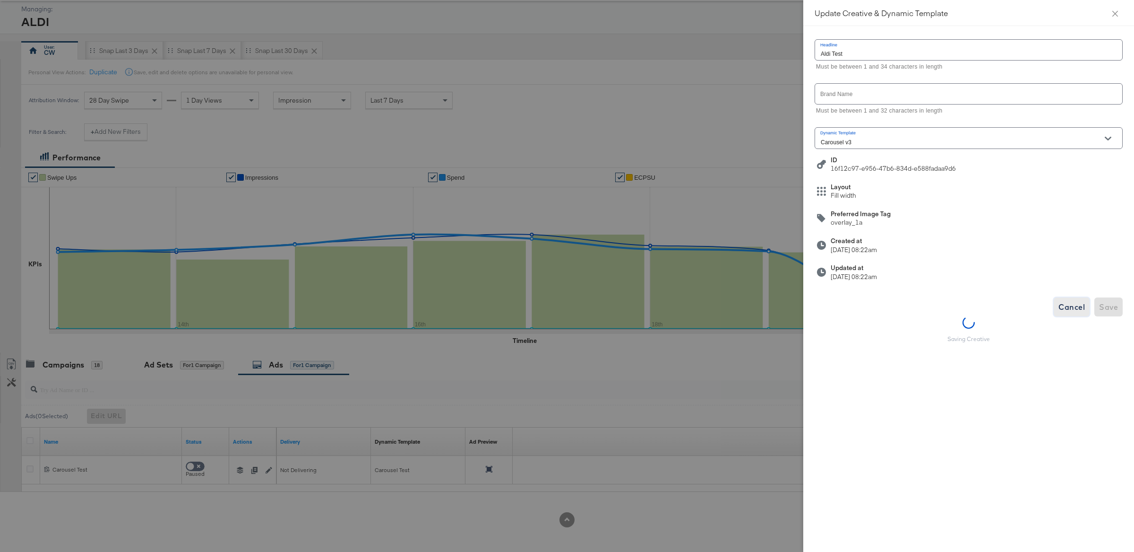
click at [1081, 310] on span "Cancel" at bounding box center [1072, 306] width 26 height 13
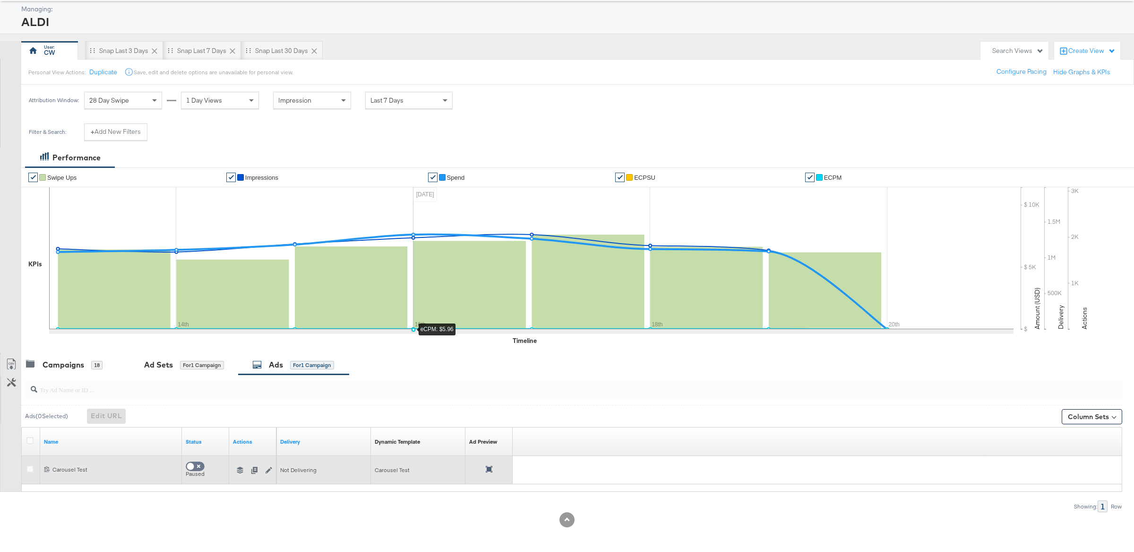
click at [491, 470] on icon at bounding box center [489, 469] width 7 height 7
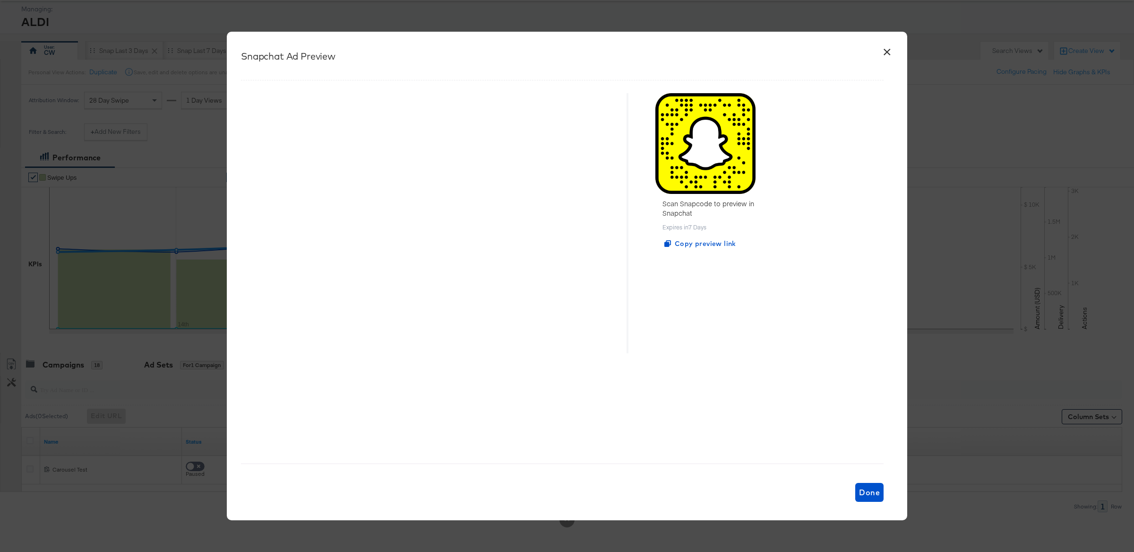
click at [888, 51] on button "×" at bounding box center [887, 49] width 17 height 17
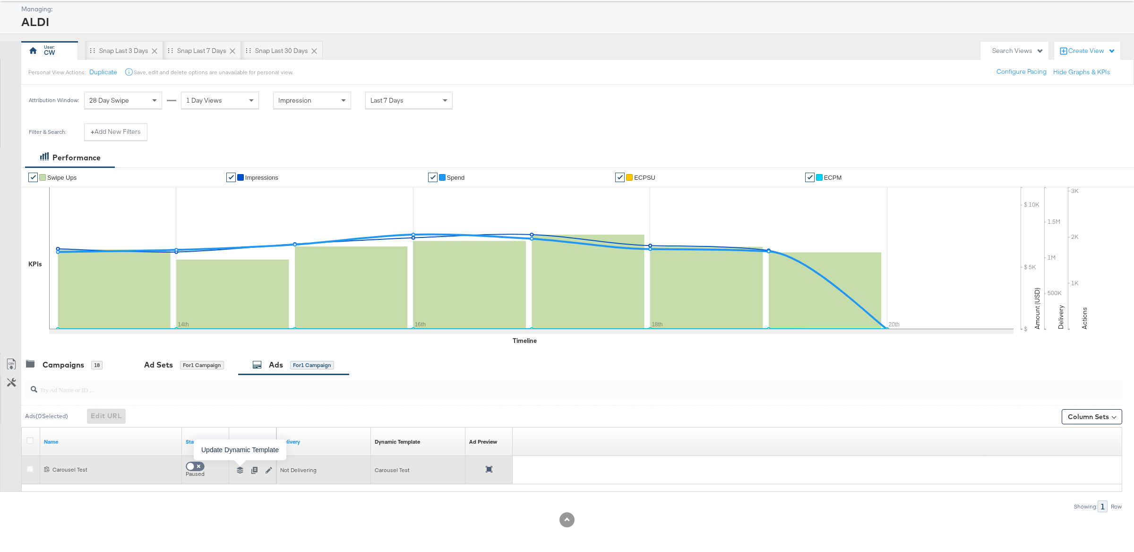
click at [240, 471] on icon "button" at bounding box center [240, 470] width 7 height 7
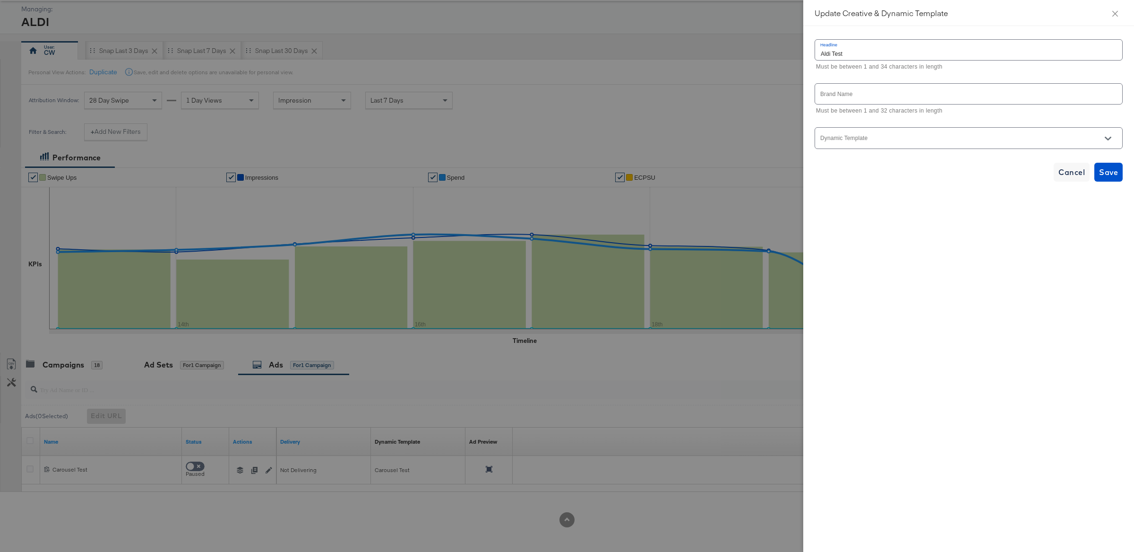
click at [926, 138] on input "Dynamic Template" at bounding box center [961, 142] width 285 height 11
click at [906, 94] on input "text" at bounding box center [968, 94] width 307 height 20
type input "Aldi"
click at [912, 140] on input "Dynamic Template" at bounding box center [961, 142] width 285 height 11
click at [867, 173] on li "Aldi Carousel v2" at bounding box center [968, 177] width 307 height 15
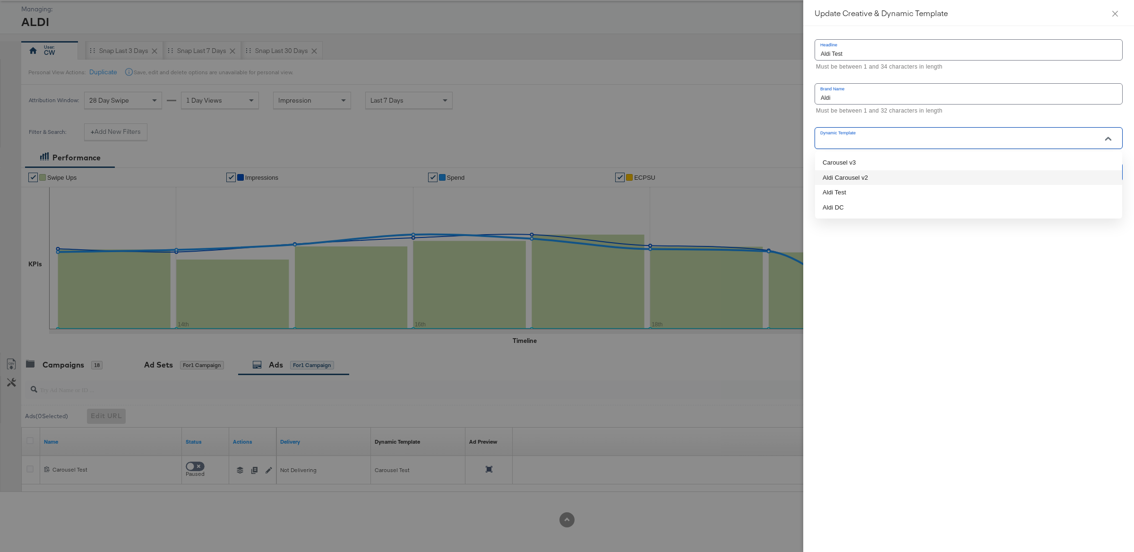
type input "Aldi Carousel v2"
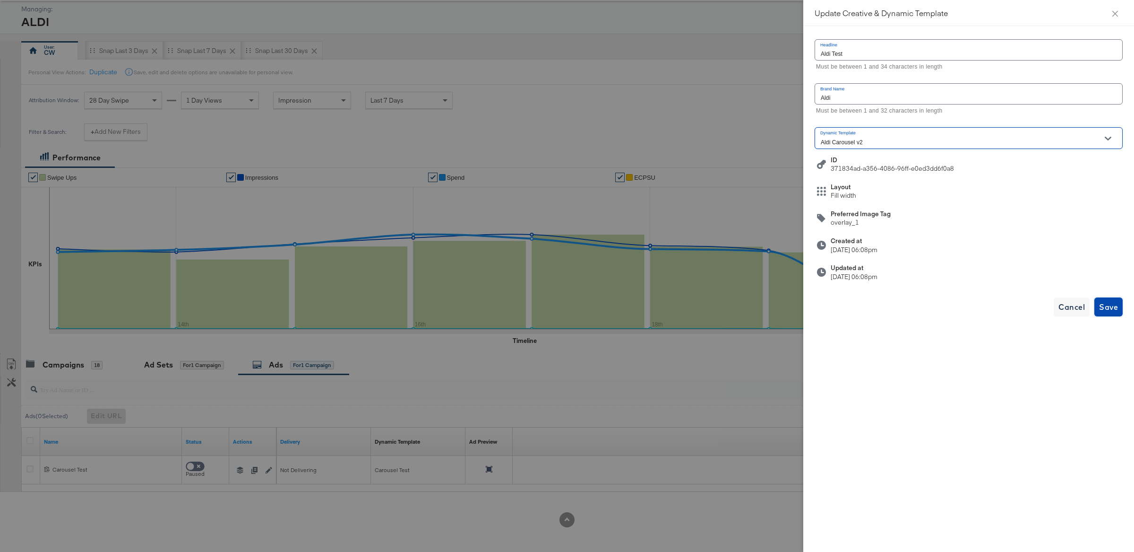
click at [1103, 306] on span "Save" at bounding box center [1108, 306] width 19 height 13
click at [1115, 15] on icon "close" at bounding box center [1116, 14] width 8 height 8
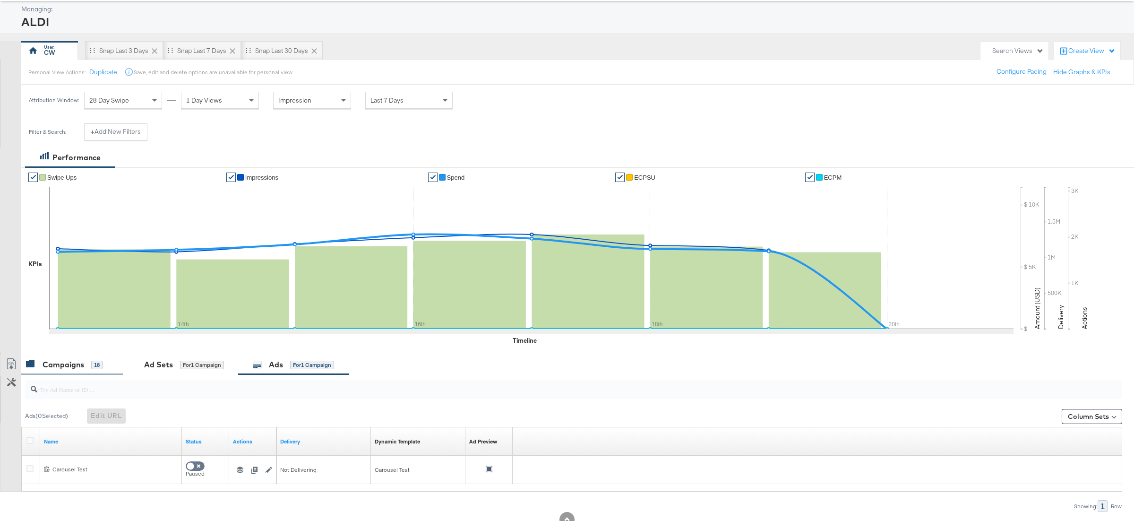
click at [84, 367] on div "Campaigns 18" at bounding box center [64, 364] width 77 height 11
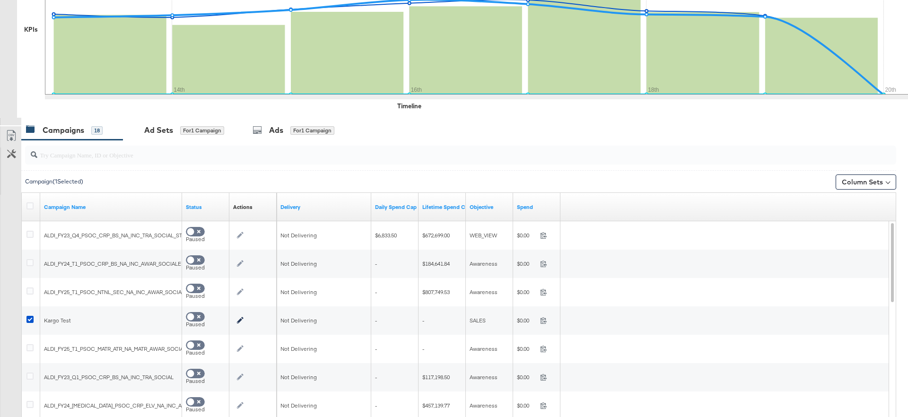
scroll to position [340, 0]
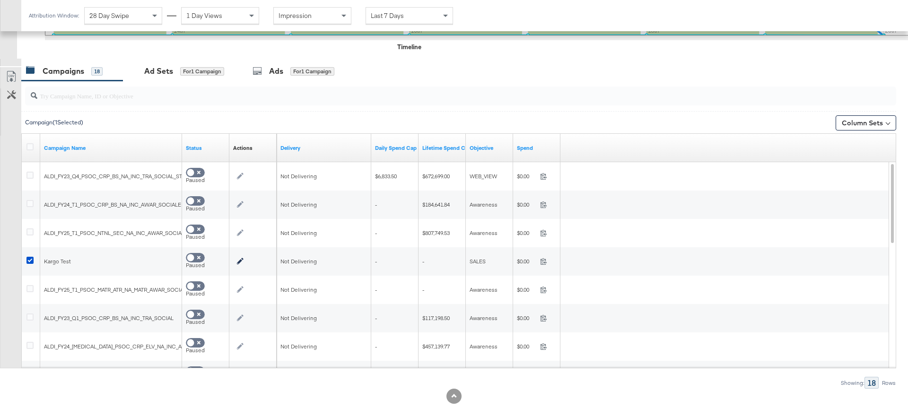
click at [102, 91] on input "search" at bounding box center [426, 92] width 778 height 18
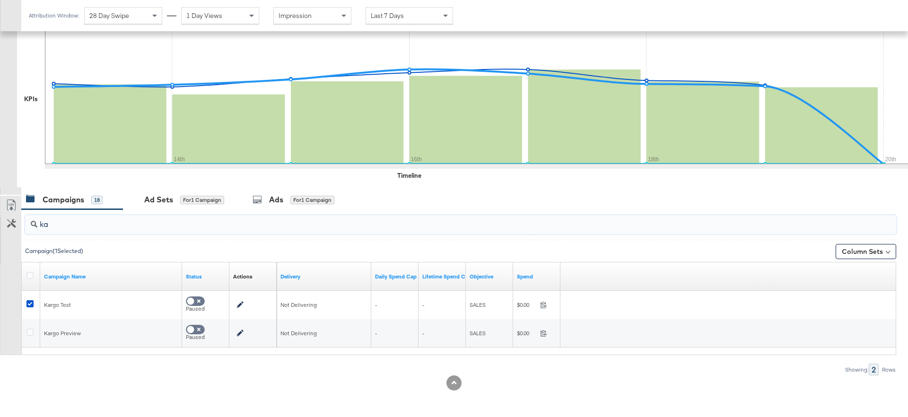
scroll to position [211, 0]
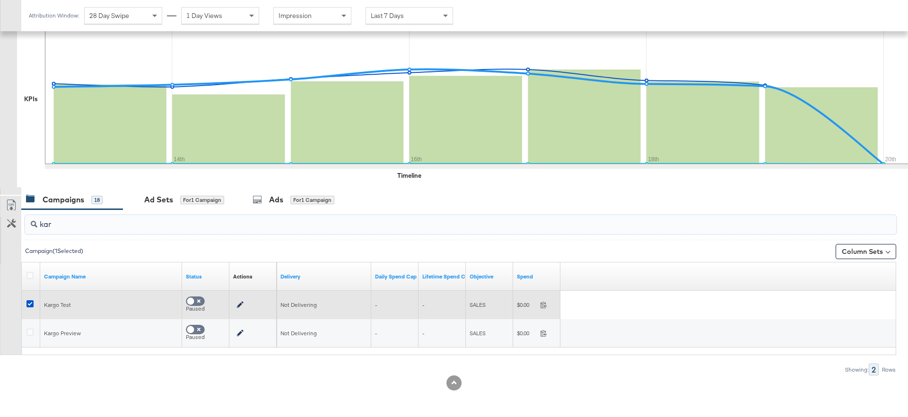
type input "kar"
click at [35, 304] on div at bounding box center [31, 304] width 10 height 9
click at [32, 304] on icon at bounding box center [29, 303] width 7 height 7
click at [0, 0] on input "checkbox" at bounding box center [0, 0] width 0 height 0
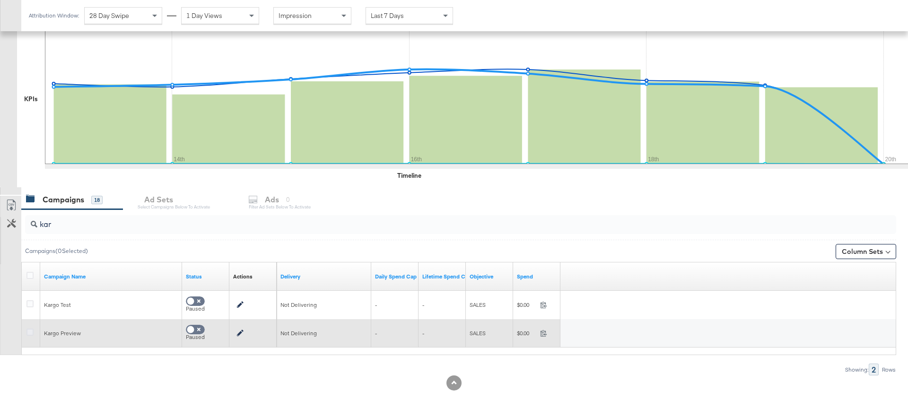
click at [30, 334] on icon at bounding box center [29, 331] width 7 height 7
click at [0, 0] on input "checkbox" at bounding box center [0, 0] width 0 height 0
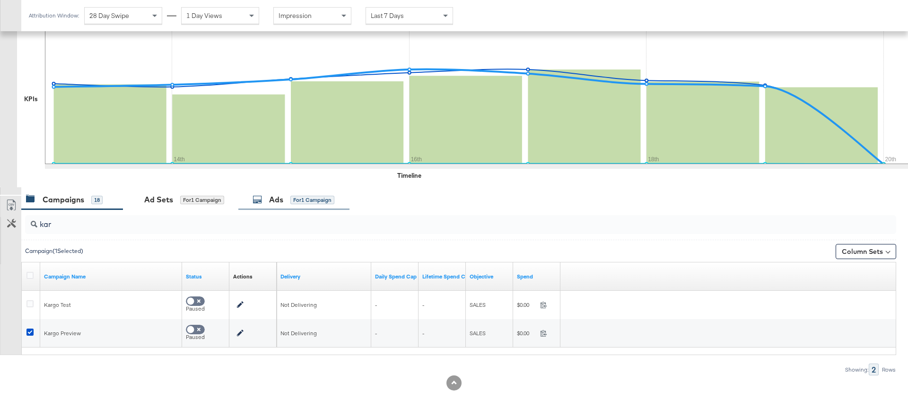
click at [322, 199] on div "for 1 Campaign" at bounding box center [312, 200] width 44 height 9
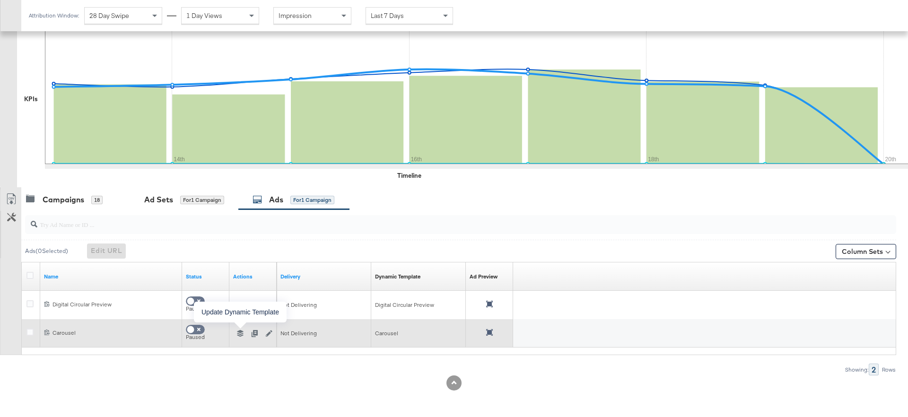
click at [239, 334] on icon "button" at bounding box center [240, 333] width 7 height 7
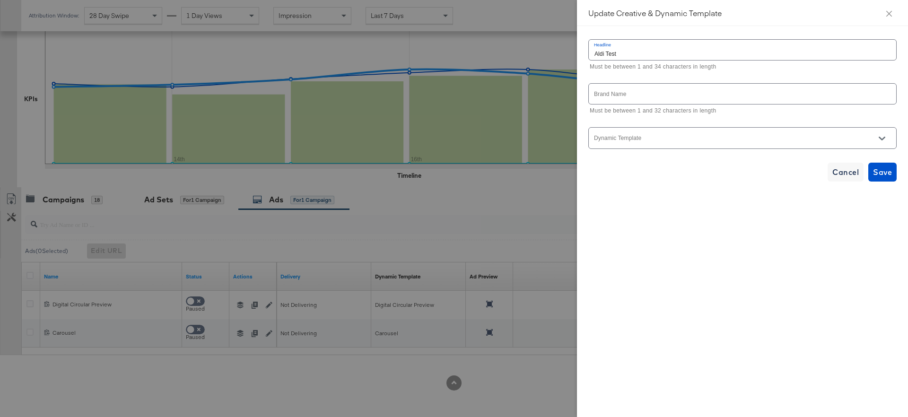
click at [635, 134] on div at bounding box center [742, 137] width 308 height 21
click at [881, 134] on button "Open" at bounding box center [881, 138] width 14 height 14
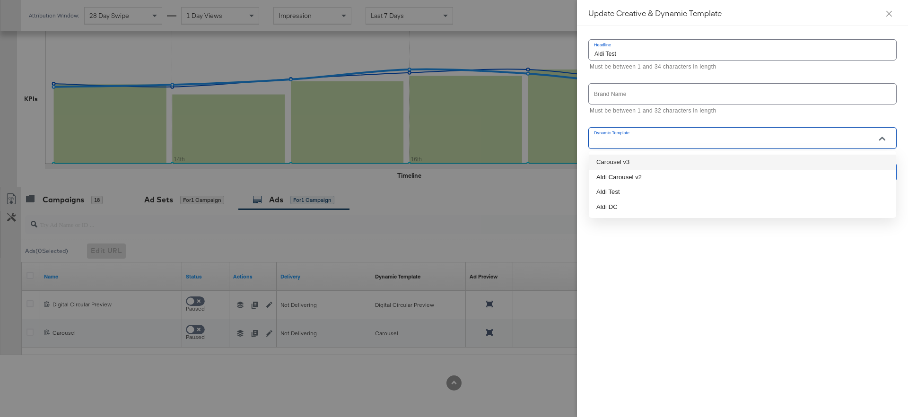
click at [612, 158] on li "Carousel v3" at bounding box center [741, 162] width 307 height 15
type input "Carousel v3"
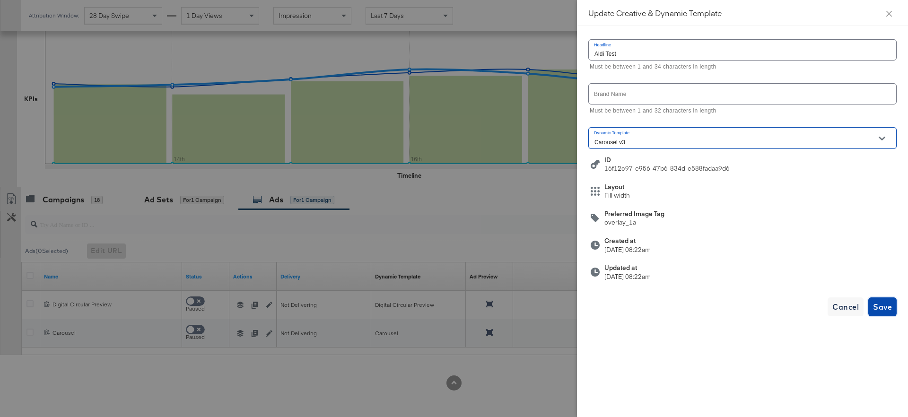
click at [884, 308] on span "Save" at bounding box center [882, 306] width 19 height 13
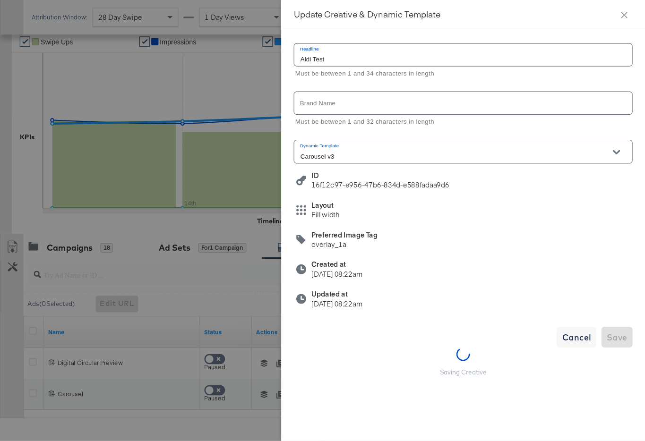
scroll to position [186, 0]
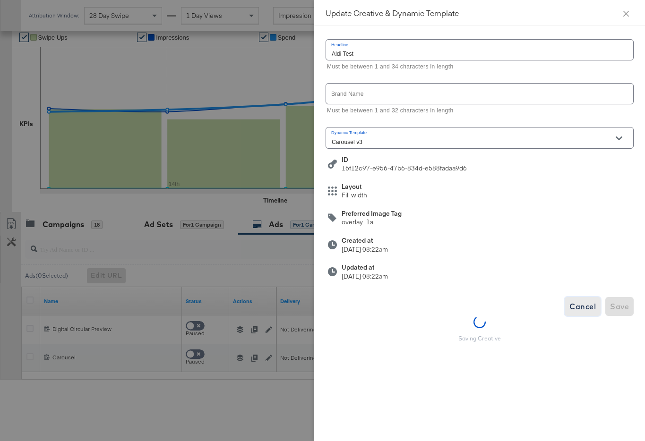
drag, startPoint x: 580, startPoint y: 305, endPoint x: 617, endPoint y: 268, distance: 52.5
click at [581, 306] on span "Cancel" at bounding box center [583, 306] width 26 height 13
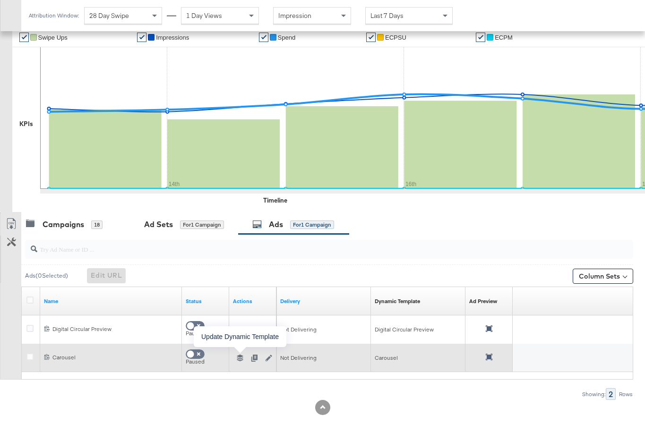
click at [240, 358] on icon "button" at bounding box center [240, 358] width 7 height 7
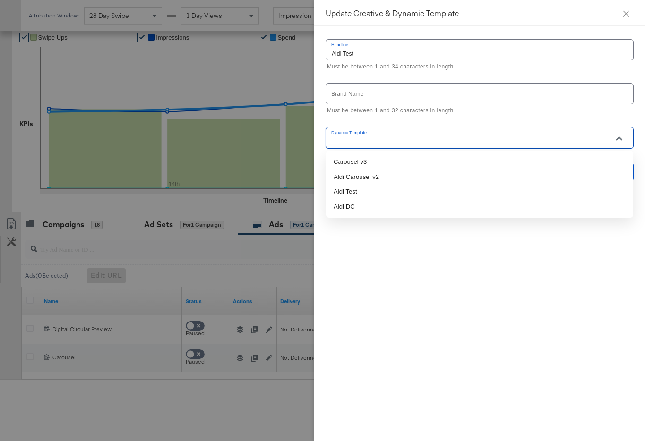
click at [386, 139] on input "Dynamic Template" at bounding box center [472, 142] width 285 height 11
click at [372, 158] on li "Carousel v3" at bounding box center [479, 162] width 307 height 15
type input "Carousel v3"
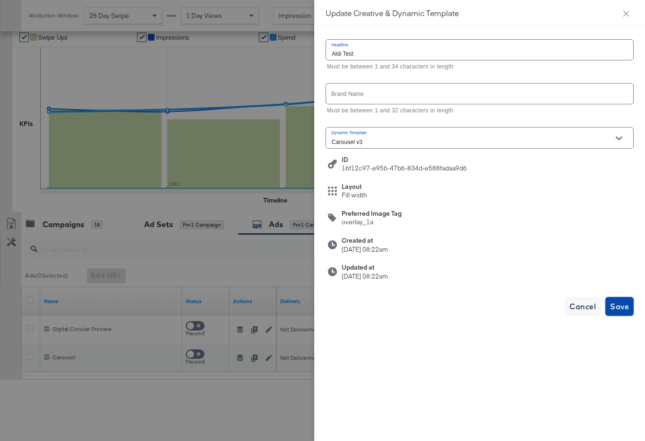
click at [620, 309] on span "Save" at bounding box center [619, 306] width 19 height 13
click at [608, 134] on div "Carousel v3" at bounding box center [480, 137] width 308 height 21
click at [579, 313] on button "Cancel" at bounding box center [583, 306] width 36 height 19
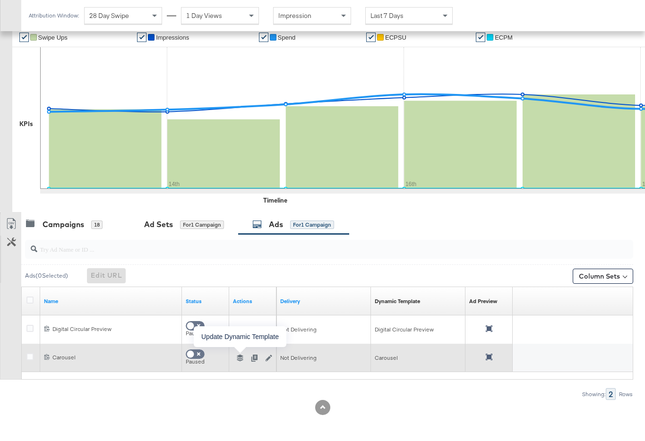
click at [240, 359] on icon "button" at bounding box center [240, 358] width 7 height 7
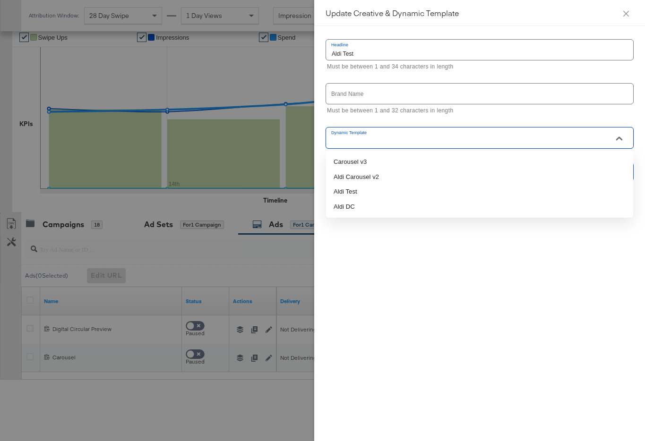
click at [492, 143] on input "Dynamic Template" at bounding box center [472, 142] width 285 height 11
click at [468, 175] on li "Aldi Carousel v2" at bounding box center [479, 177] width 307 height 15
type input "Aldi Carousel v2"
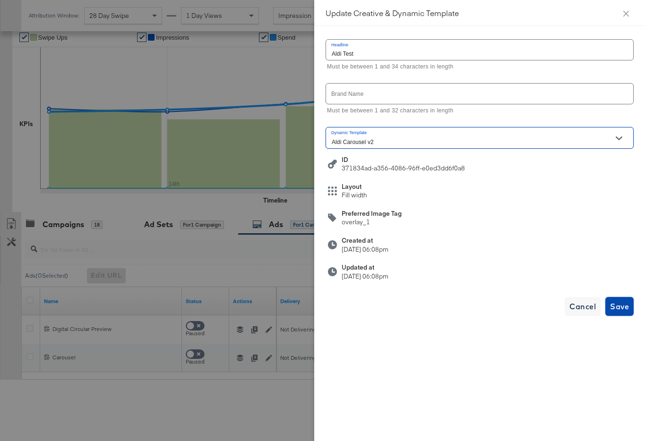
click at [618, 304] on span "Save" at bounding box center [619, 306] width 19 height 13
click at [586, 311] on span "Cancel" at bounding box center [583, 306] width 26 height 13
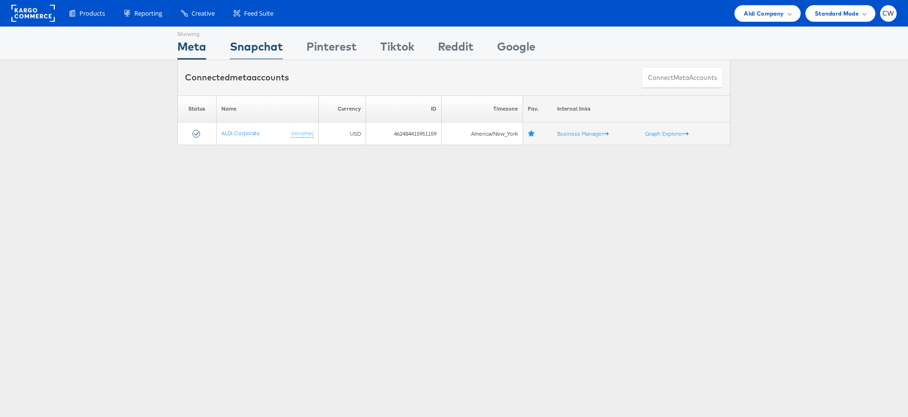
click at [233, 44] on div "Snapchat" at bounding box center [256, 48] width 53 height 21
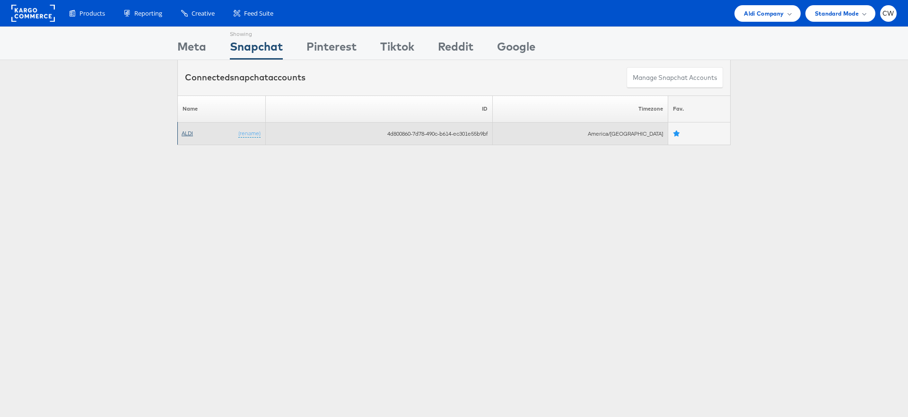
click at [192, 133] on link "ALDI" at bounding box center [187, 133] width 11 height 7
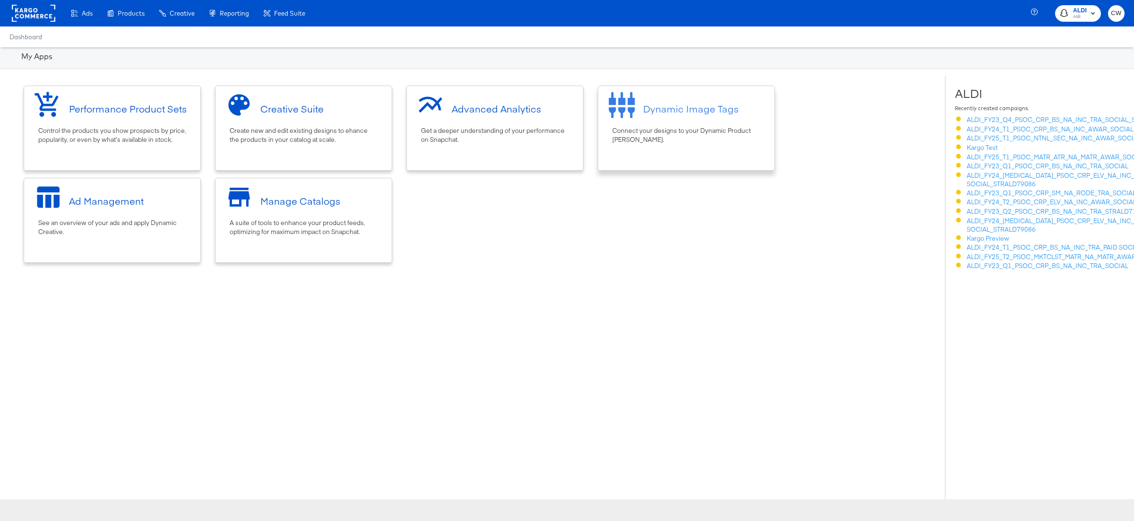
click at [666, 121] on div "Dynamic Image Tags" at bounding box center [686, 108] width 167 height 35
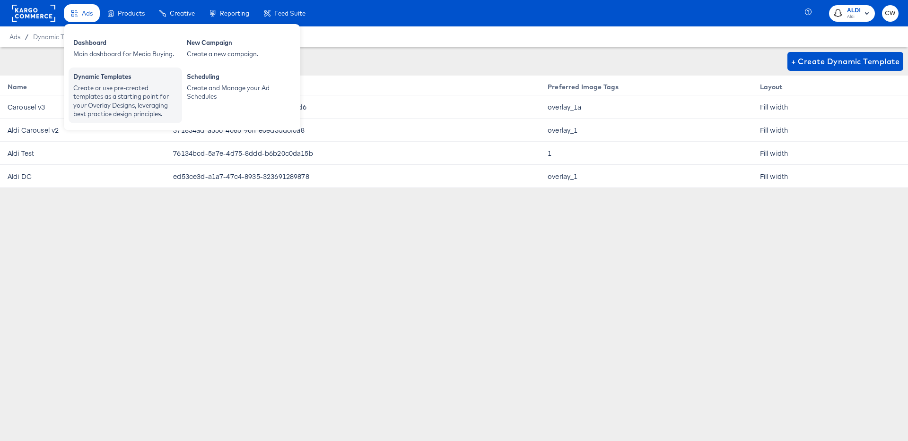
click at [119, 95] on div "Create or use pre-created templates as a starting point for your Overlay Design…" at bounding box center [125, 101] width 104 height 35
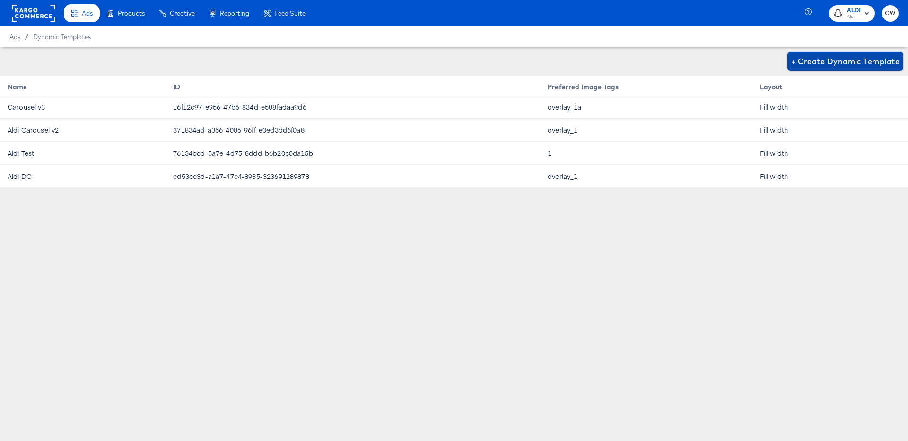
click at [852, 63] on span "+ Create Dynamic Template" at bounding box center [845, 61] width 108 height 13
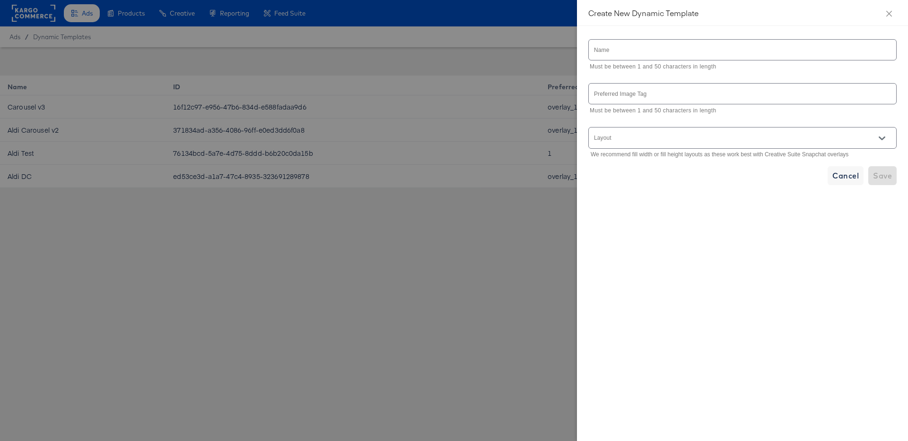
click at [655, 62] on p "Must be between 1 and 50 characters in length" at bounding box center [739, 66] width 300 height 9
click at [660, 55] on input "text" at bounding box center [741, 50] width 307 height 20
type input "Carousel v4"
click at [656, 94] on input "text" at bounding box center [741, 94] width 307 height 20
type input "overlay_1a"
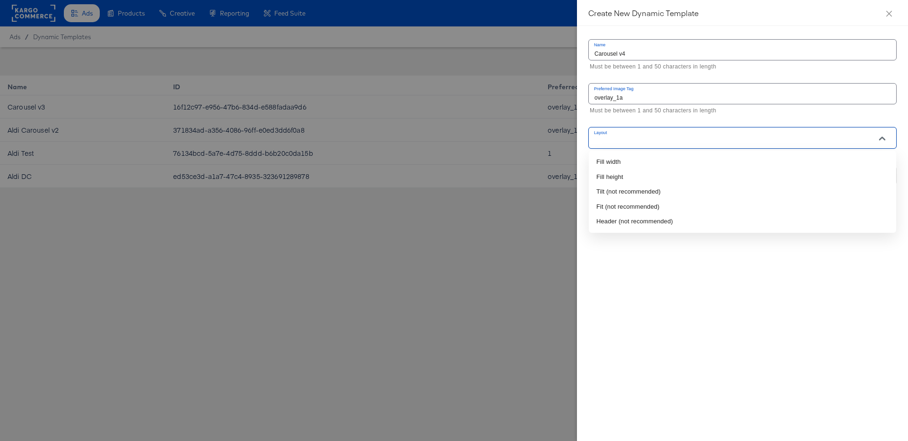
click at [655, 142] on input "Layout" at bounding box center [728, 142] width 273 height 11
click at [645, 176] on li "Fill height" at bounding box center [741, 177] width 307 height 15
type input "Fill height"
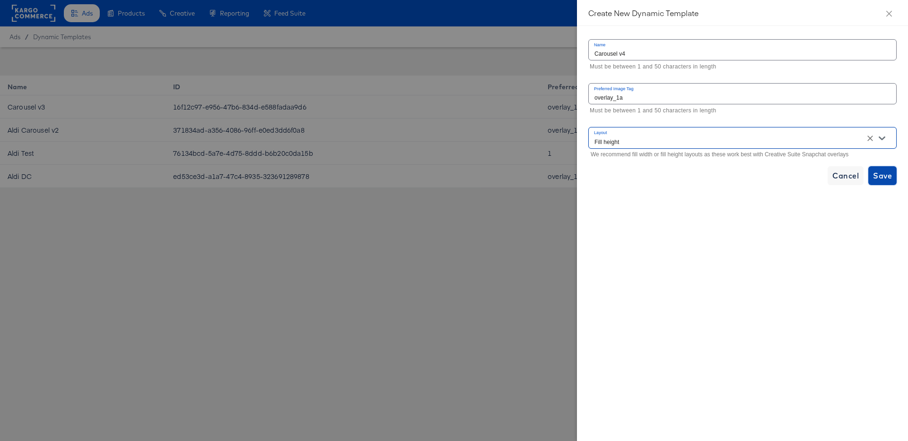
click at [886, 174] on span "Save" at bounding box center [882, 175] width 19 height 13
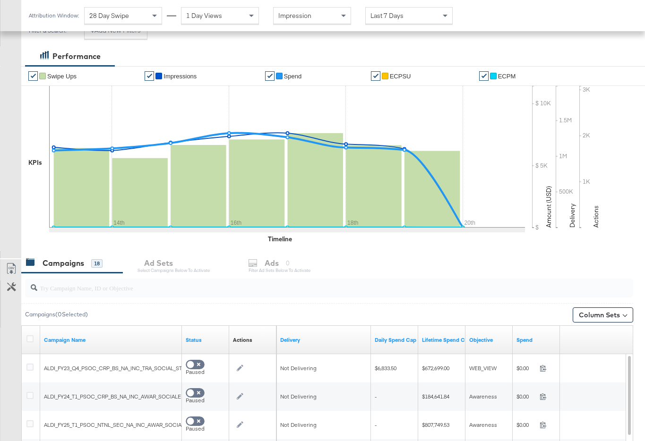
scroll to position [161, 0]
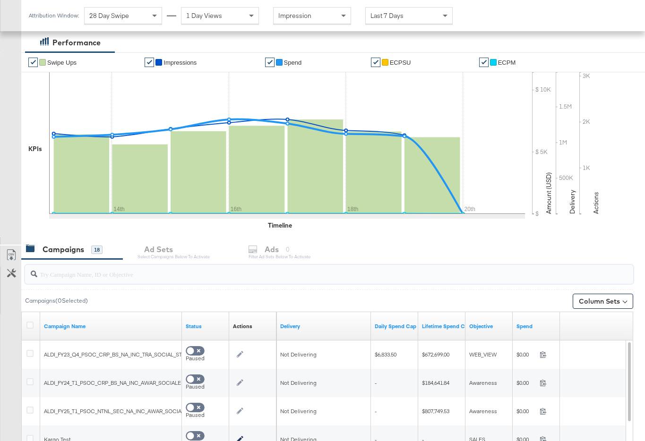
click at [169, 276] on input "search" at bounding box center [308, 270] width 543 height 18
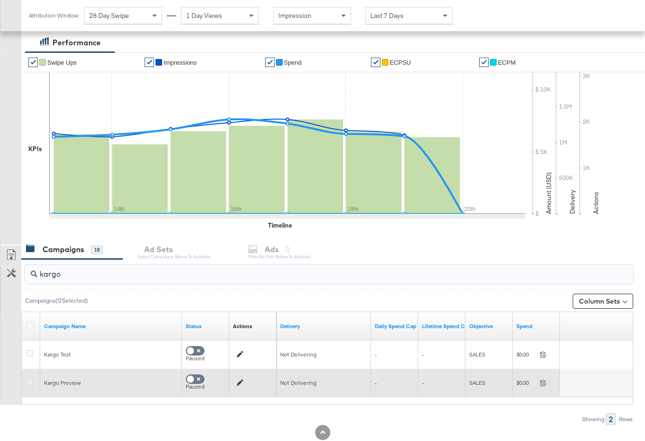
type input "kargo"
click at [29, 383] on icon at bounding box center [29, 382] width 7 height 7
click at [0, 0] on input "checkbox" at bounding box center [0, 0] width 0 height 0
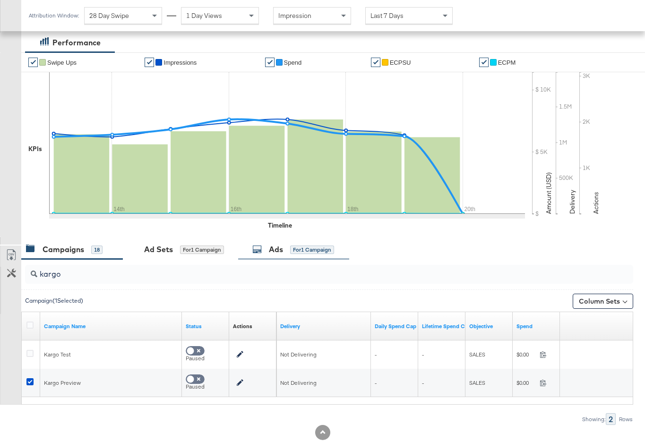
click at [305, 250] on div "for 1 Campaign" at bounding box center [312, 250] width 44 height 9
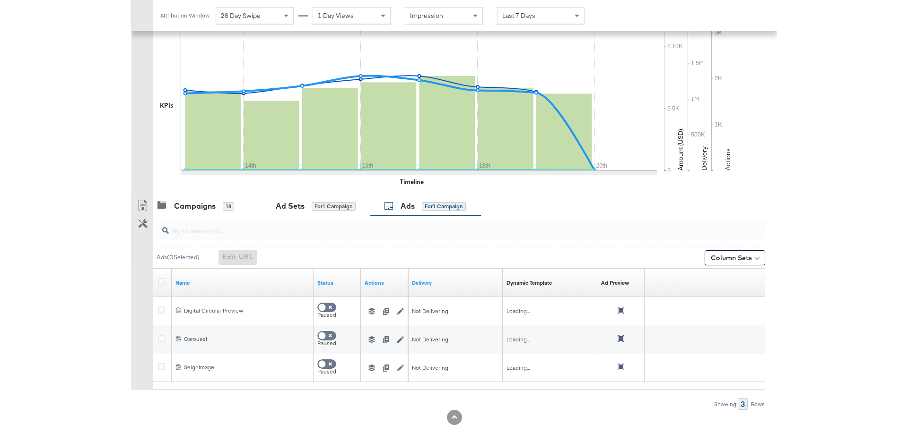
scroll to position [215, 0]
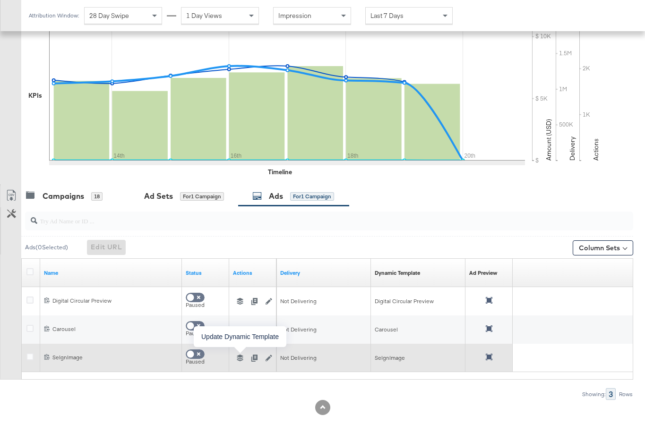
click at [241, 358] on icon "button" at bounding box center [240, 358] width 7 height 7
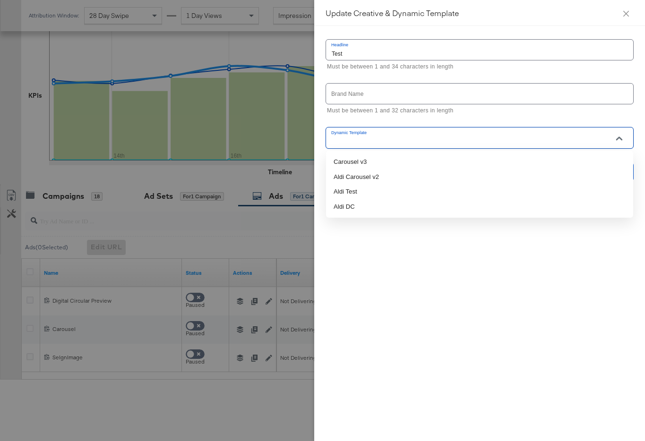
click at [398, 137] on input "Dynamic Template" at bounding box center [472, 142] width 285 height 11
click at [383, 159] on li "Carousel v3" at bounding box center [479, 162] width 307 height 15
type input "Carousel v3"
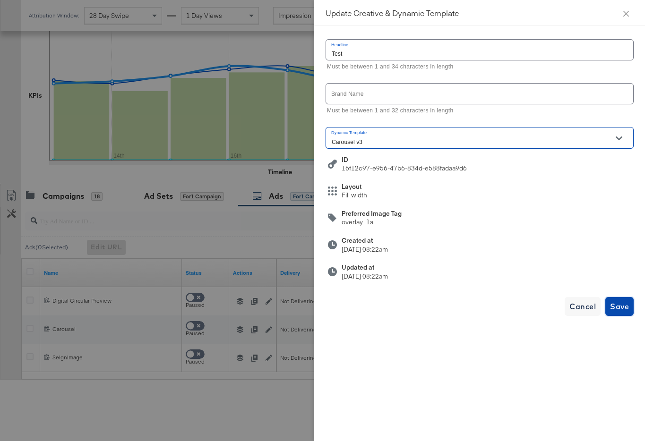
click at [622, 302] on span "Save" at bounding box center [619, 306] width 19 height 13
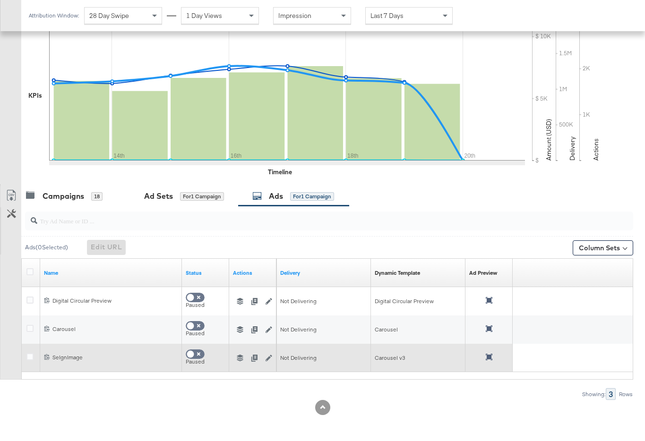
click at [488, 355] on icon at bounding box center [489, 357] width 7 height 7
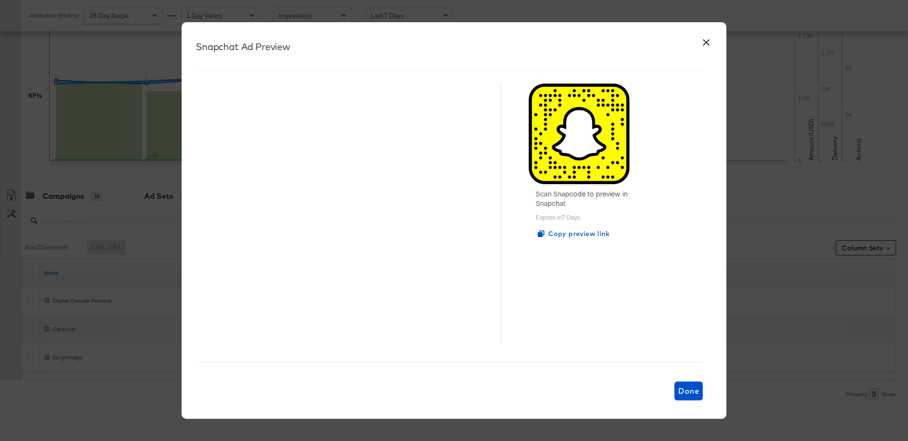
click at [645, 42] on button "×" at bounding box center [705, 40] width 17 height 17
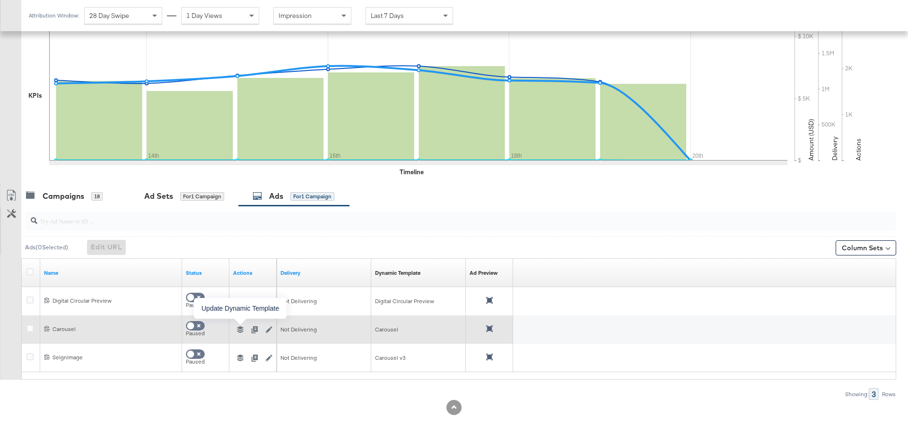
click at [239, 328] on icon "button" at bounding box center [240, 330] width 7 height 7
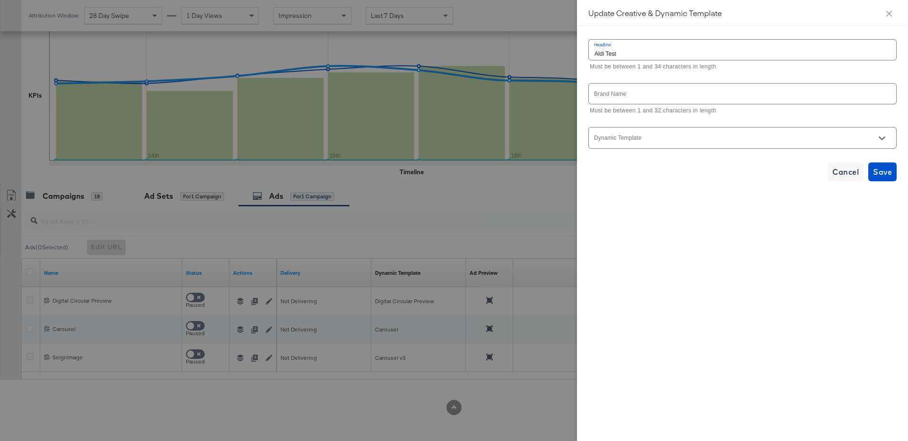
click at [645, 134] on div at bounding box center [742, 137] width 308 height 21
click at [645, 138] on icon "Open" at bounding box center [881, 139] width 7 height 4
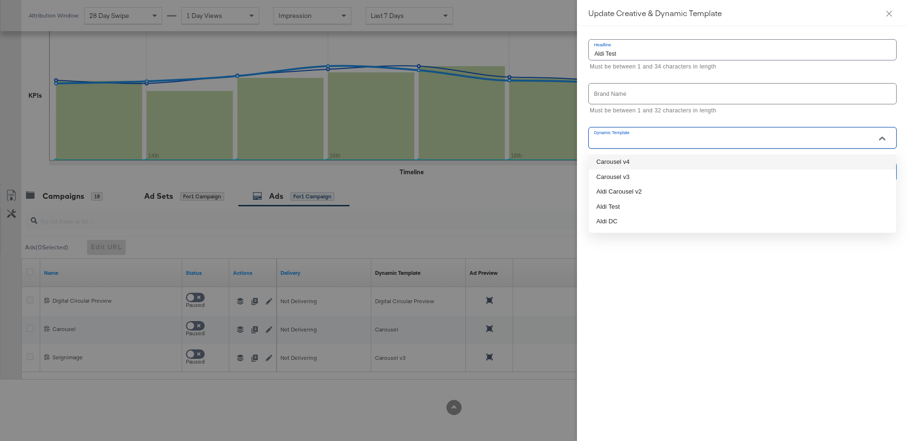
click at [645, 163] on li "Carousel v4" at bounding box center [741, 162] width 307 height 15
type input "Carousel v4"
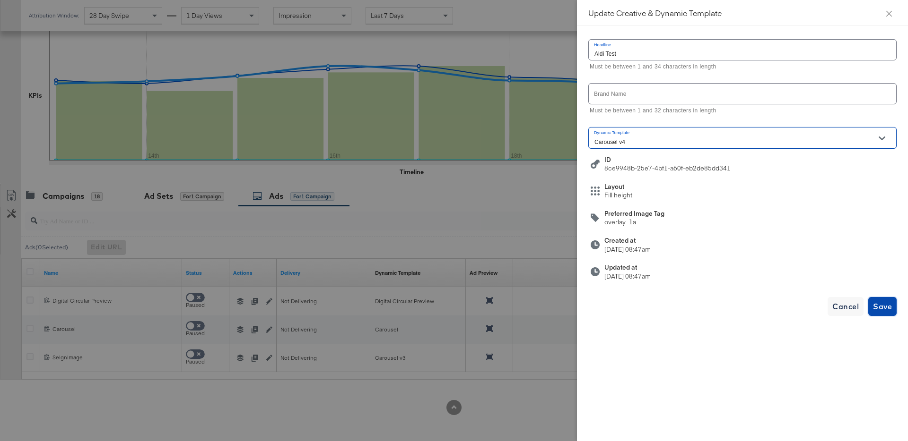
click at [645, 306] on span "Save" at bounding box center [882, 306] width 19 height 13
click at [645, 17] on div "Update Creative & Dynamic Template" at bounding box center [742, 13] width 308 height 10
click at [645, 308] on span "Cancel" at bounding box center [845, 306] width 26 height 13
